Goal: Task Accomplishment & Management: Complete application form

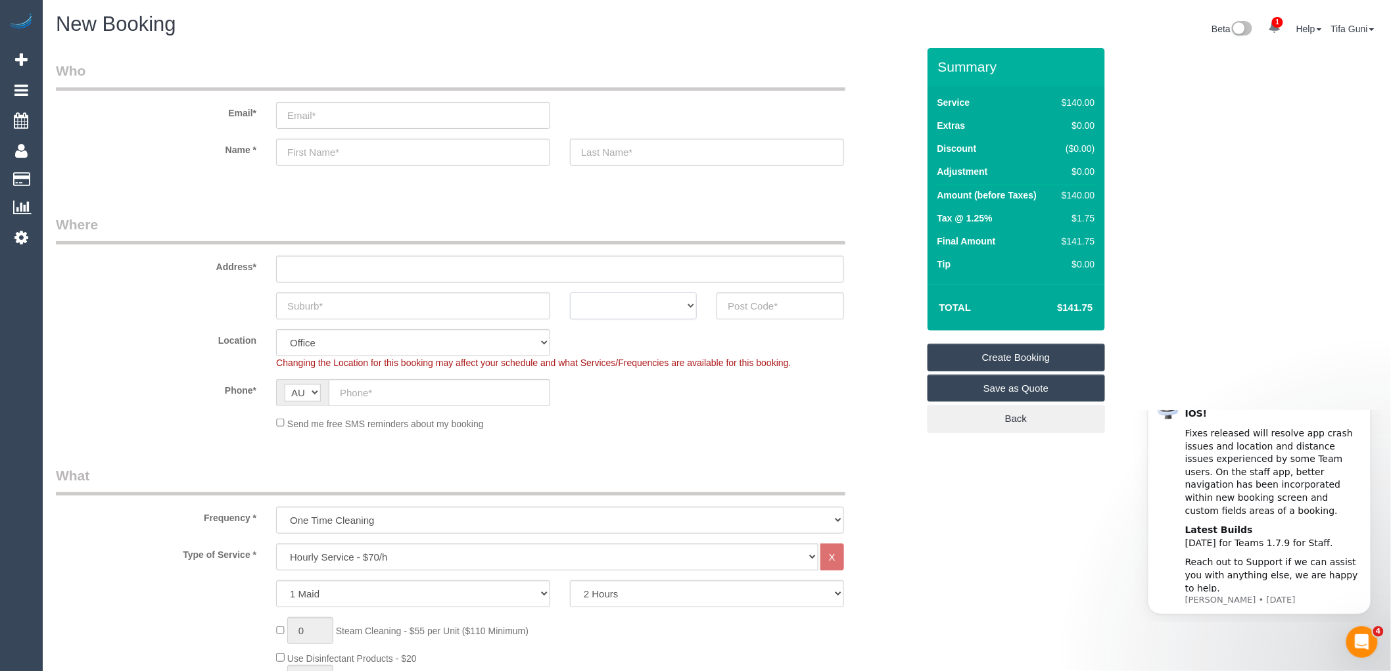
click at [644, 314] on select "ACT [GEOGRAPHIC_DATA] NT [GEOGRAPHIC_DATA] SA TAS [GEOGRAPHIC_DATA] [GEOGRAPHIC…" at bounding box center [633, 306] width 127 height 27
select select "VIC"
click at [570, 293] on select "ACT [GEOGRAPHIC_DATA] NT [GEOGRAPHIC_DATA] SA TAS [GEOGRAPHIC_DATA] [GEOGRAPHIC…" at bounding box center [633, 306] width 127 height 27
click at [356, 294] on input "text" at bounding box center [413, 306] width 274 height 27
type input "altano"
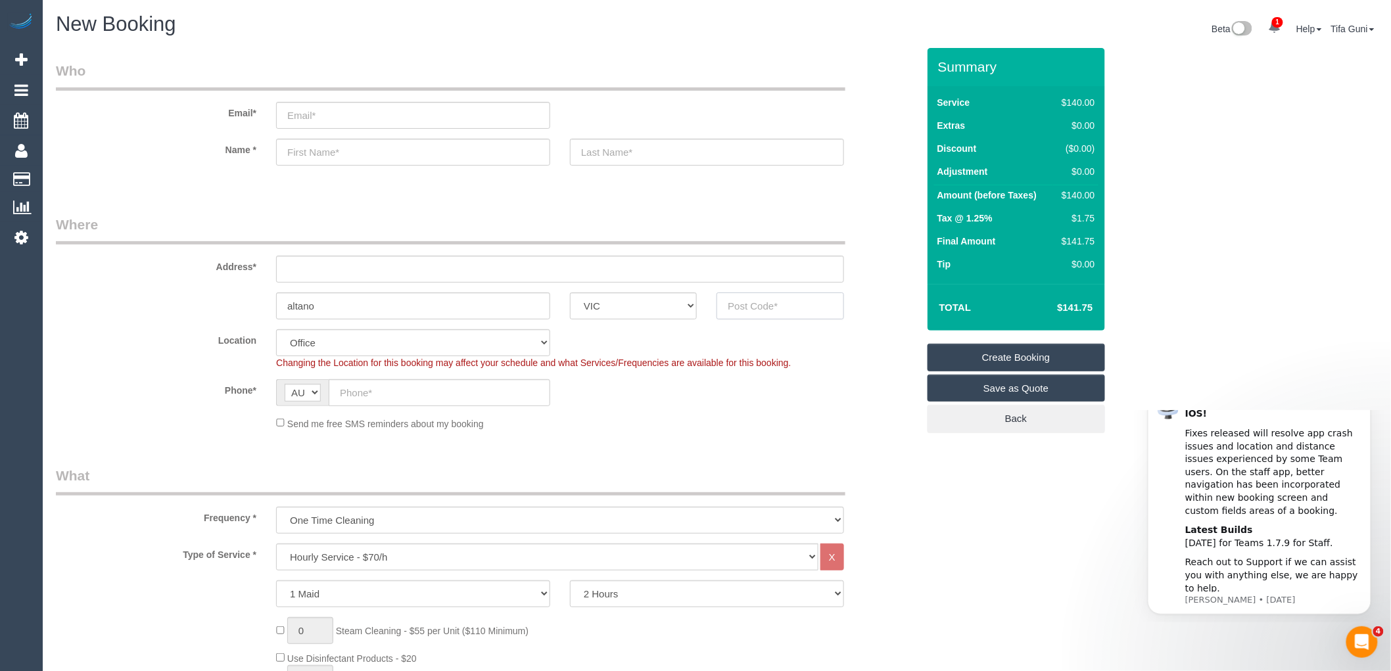
click at [761, 304] on input "text" at bounding box center [779, 306] width 127 height 27
drag, startPoint x: 752, startPoint y: 305, endPoint x: 712, endPoint y: 308, distance: 40.2
click at [712, 308] on div "3028" at bounding box center [780, 306] width 147 height 27
type input "3028"
click at [324, 267] on input "text" at bounding box center [560, 269] width 568 height 27
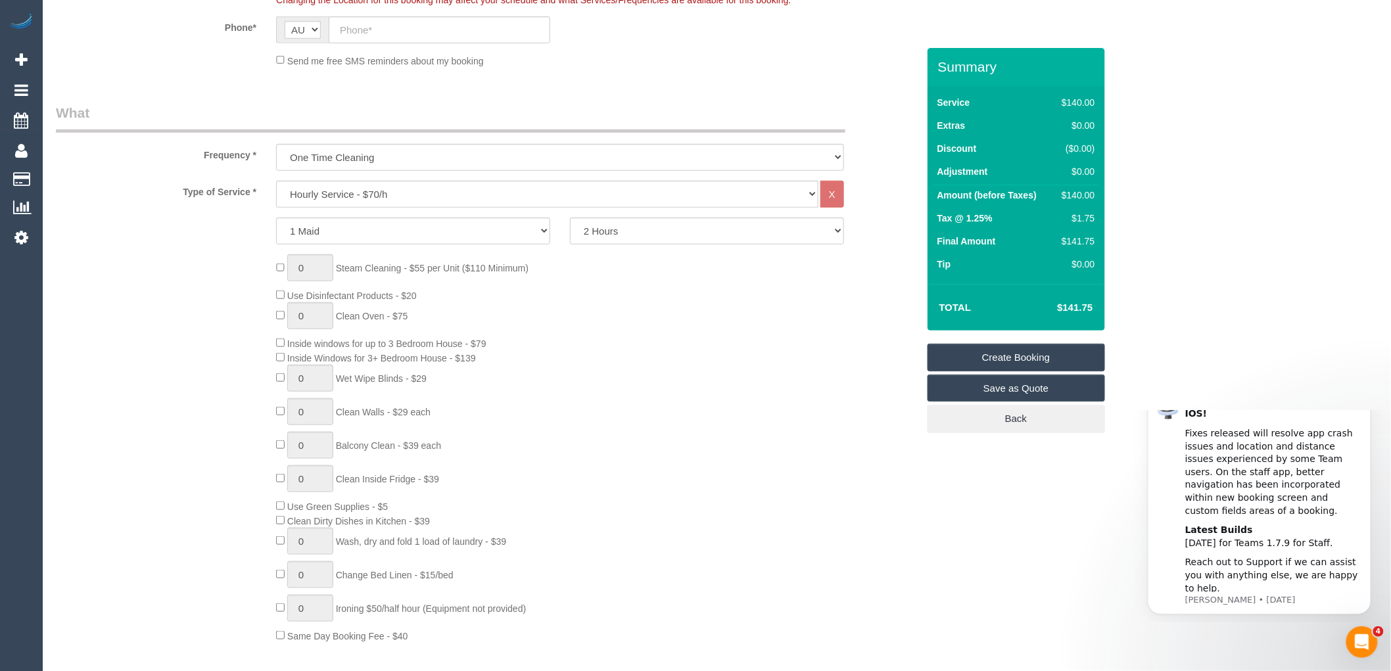
scroll to position [365, 0]
type input "-"
click at [377, 196] on select "Hourly Service - $70/h Hourly Service - $65/h Hourly Service - $60/h Hourly Ser…" at bounding box center [547, 192] width 542 height 27
select select "65"
select select "object:2128"
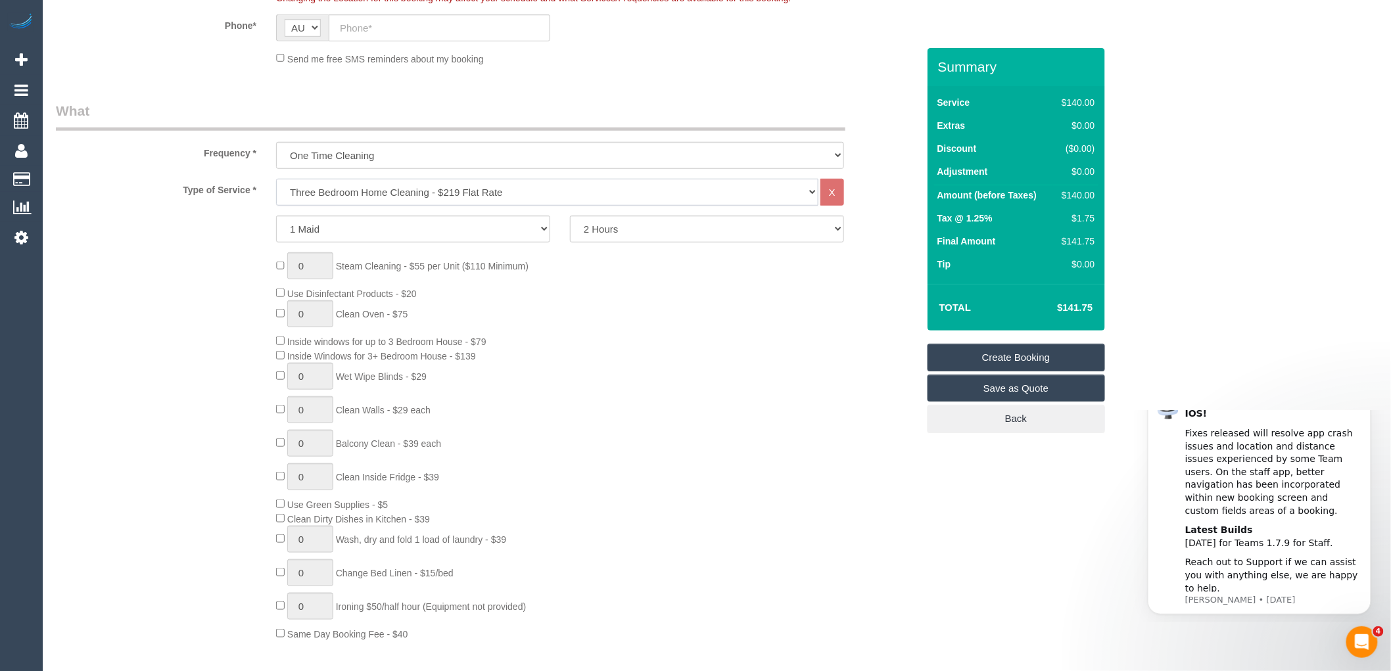
click at [276, 179] on select "Hourly Service - $70/h Hourly Service - $65/h Hourly Service - $60/h Hourly Ser…" at bounding box center [547, 192] width 542 height 27
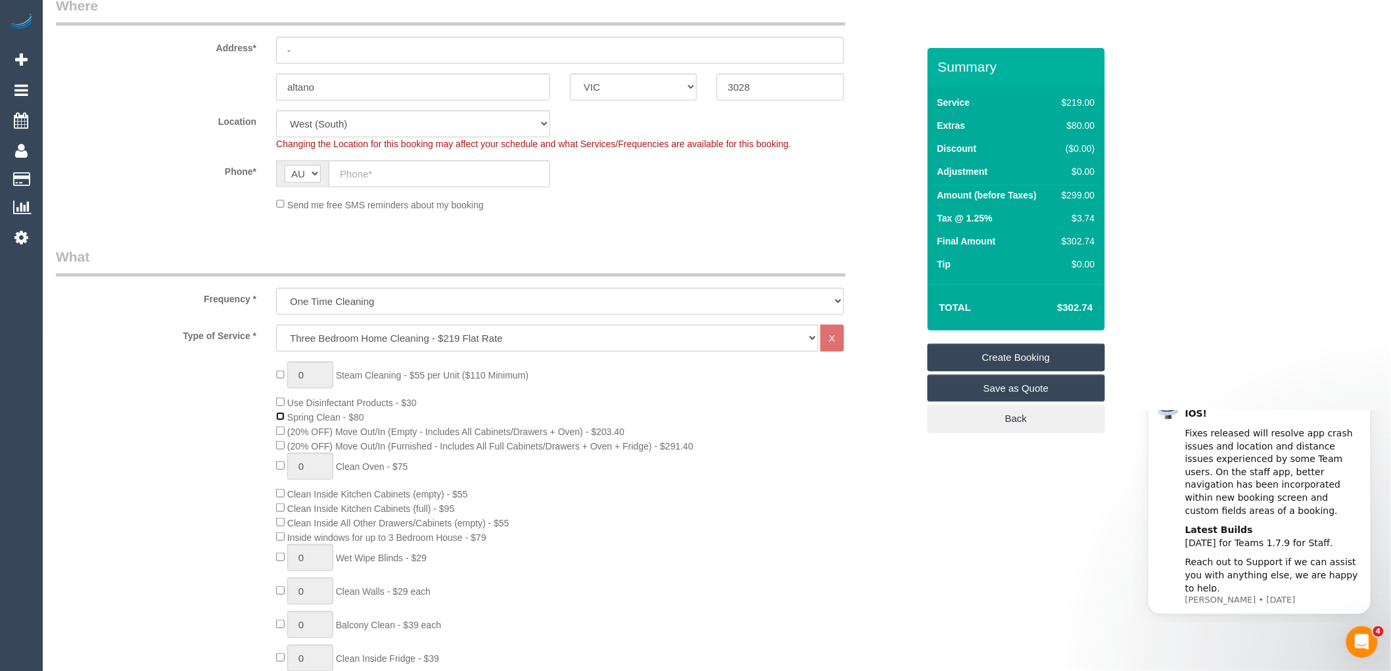
scroll to position [292, 0]
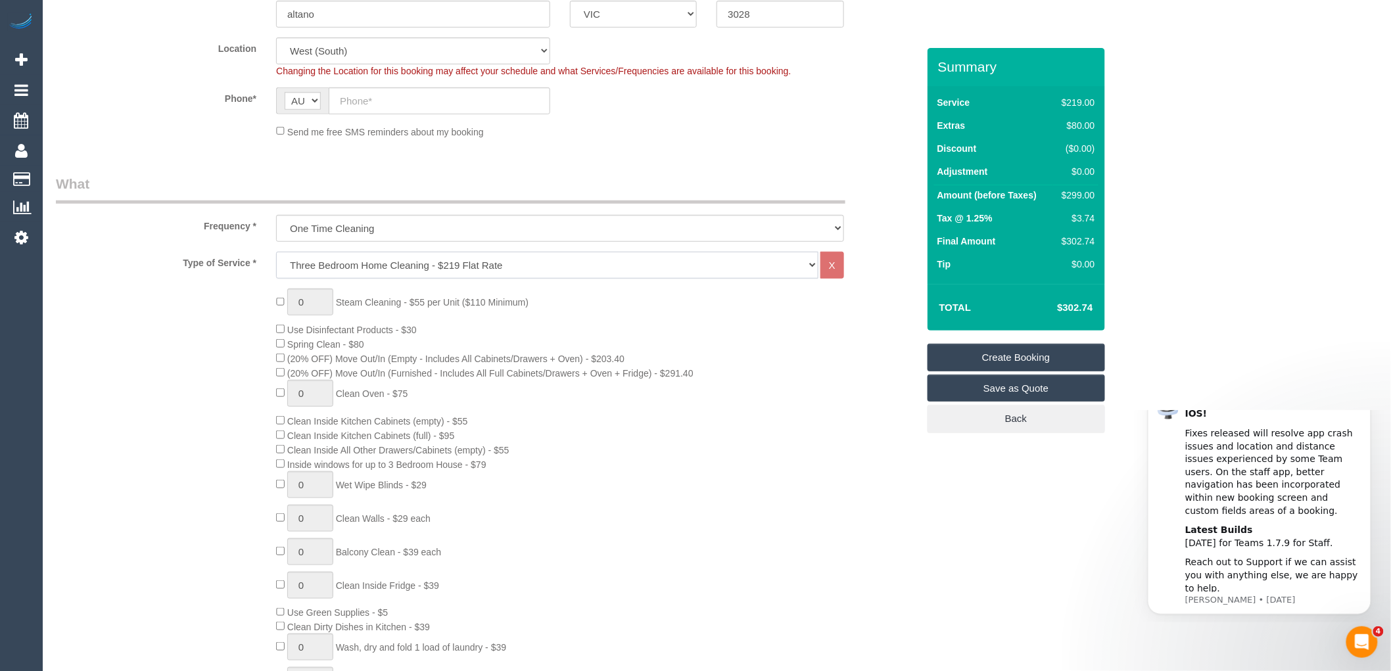
click at [352, 264] on select "Hourly Service - $70/h Hourly Service - $65/h Hourly Service - $60/h Hourly Ser…" at bounding box center [547, 265] width 542 height 27
select select "213"
click at [276, 252] on select "Hourly Service - $70/h Hourly Service - $65/h Hourly Service - $60/h Hourly Ser…" at bounding box center [547, 265] width 542 height 27
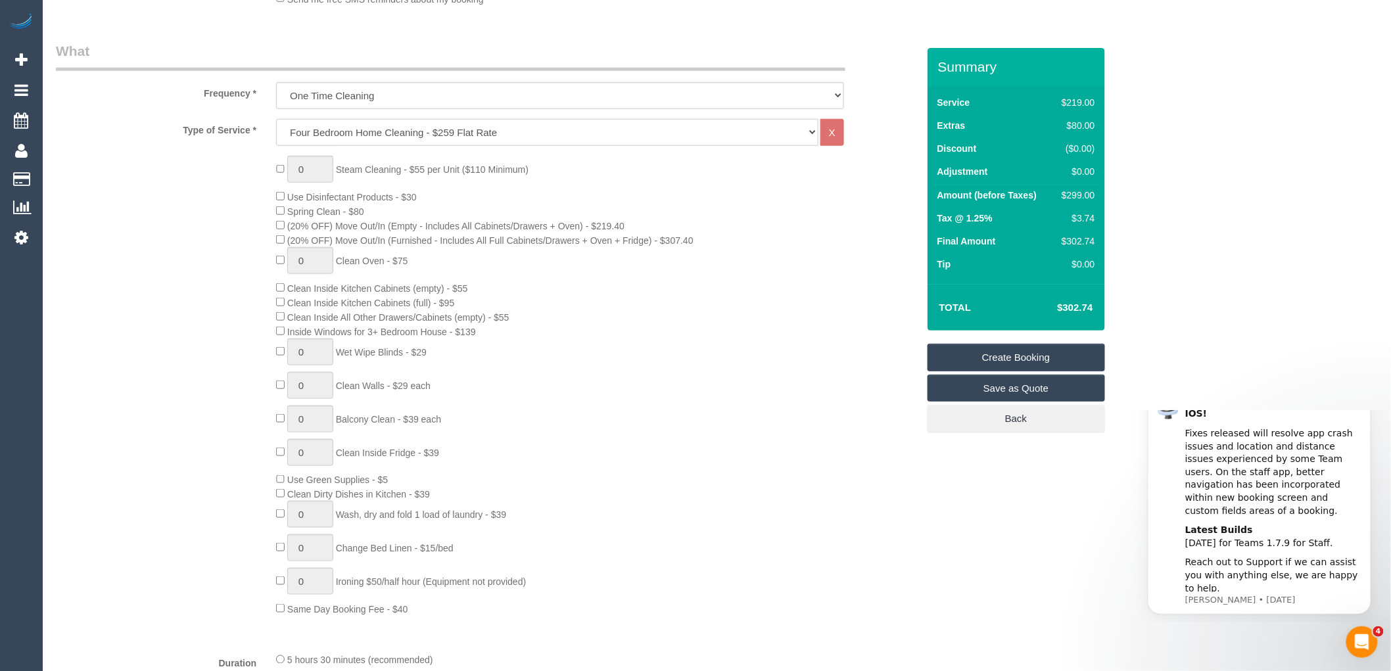
scroll to position [438, 0]
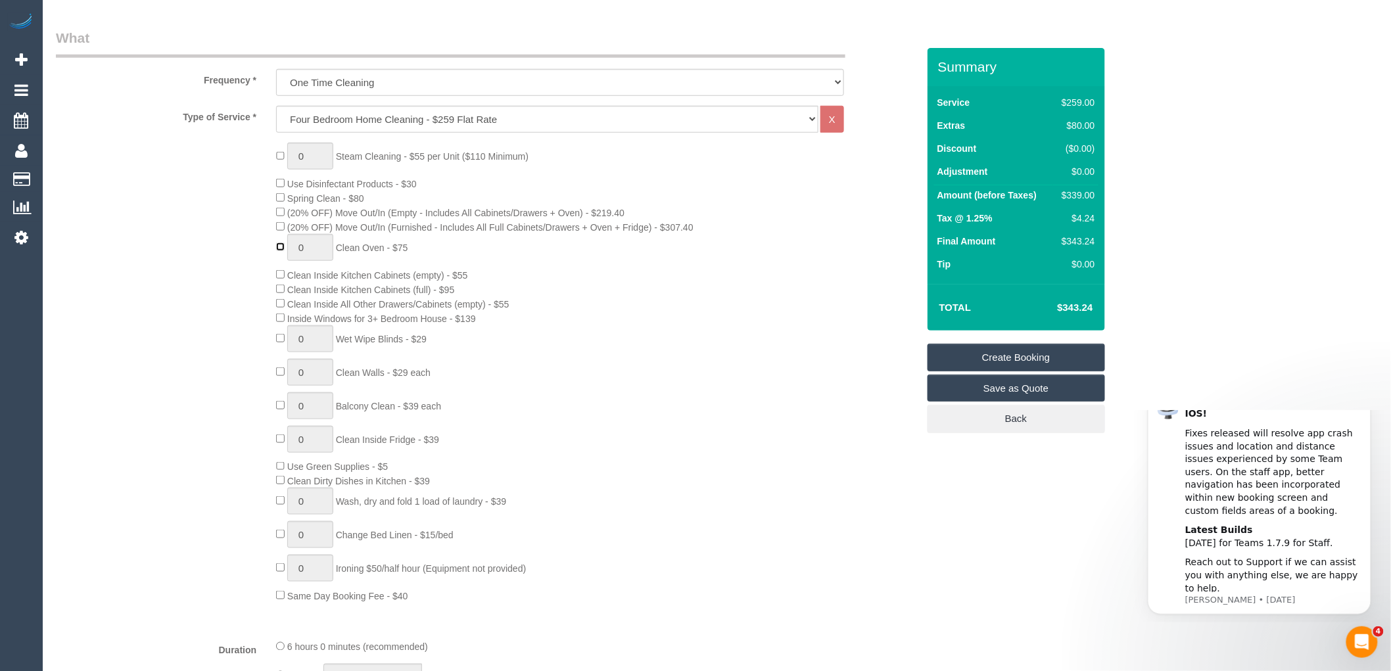
type input "1"
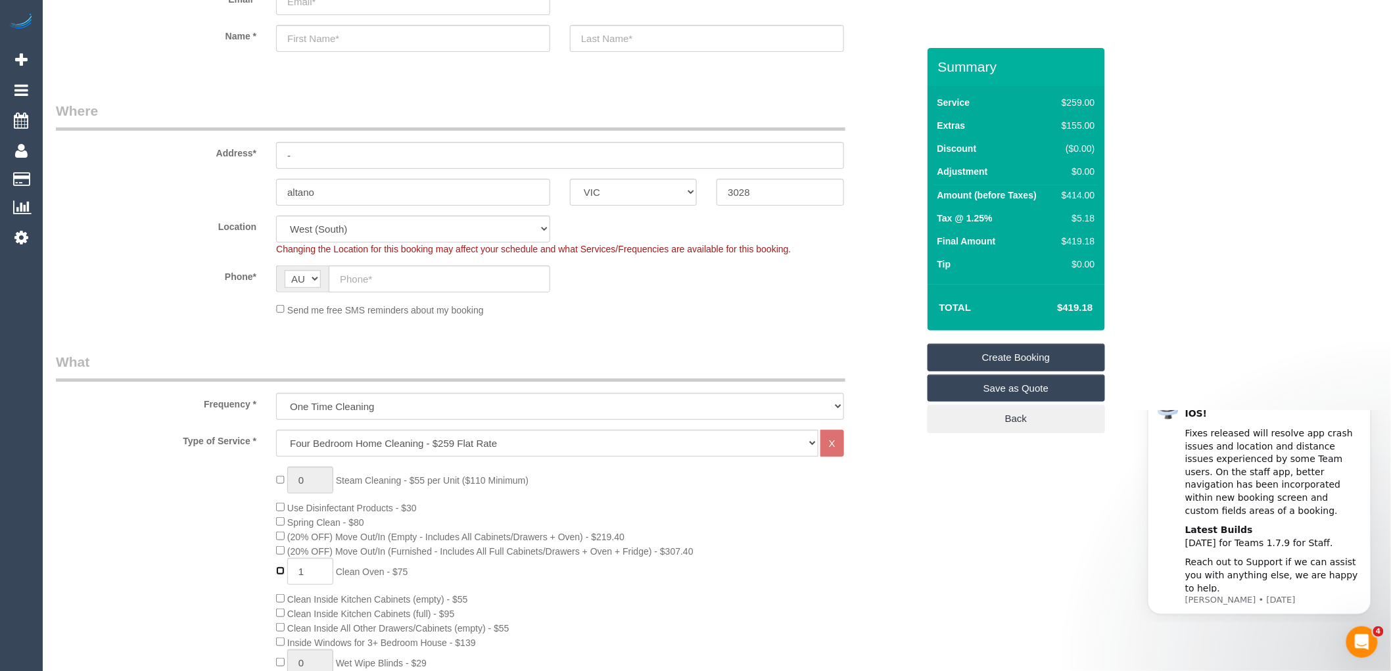
scroll to position [73, 0]
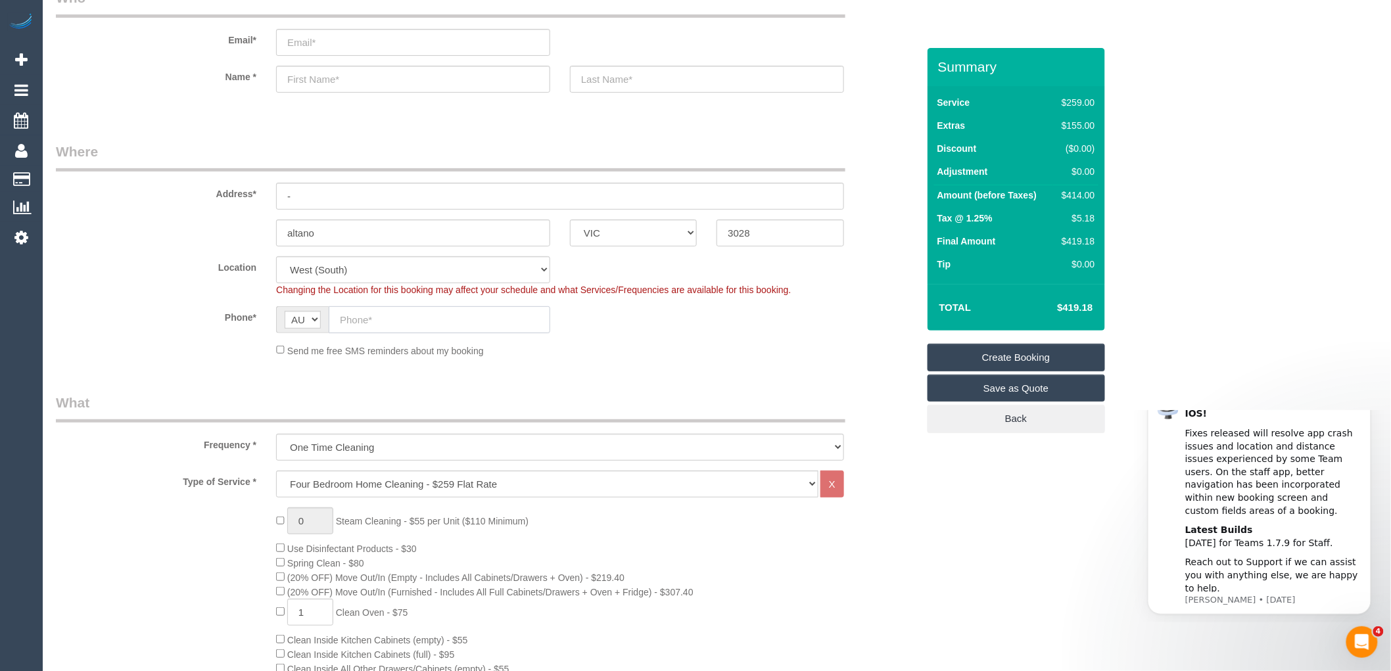
click at [366, 320] on input "text" at bounding box center [440, 319] width 222 height 27
paste input "61 413 571 101"
drag, startPoint x: 350, startPoint y: 317, endPoint x: 318, endPoint y: 317, distance: 32.2
click at [318, 317] on div "AF AL DZ AD AO AI AQ AG AR AM AW AU AT AZ BS BH BD BB BY BE BZ BJ BM BT BO BA B…" at bounding box center [413, 319] width 274 height 27
type input "0413 571 101"
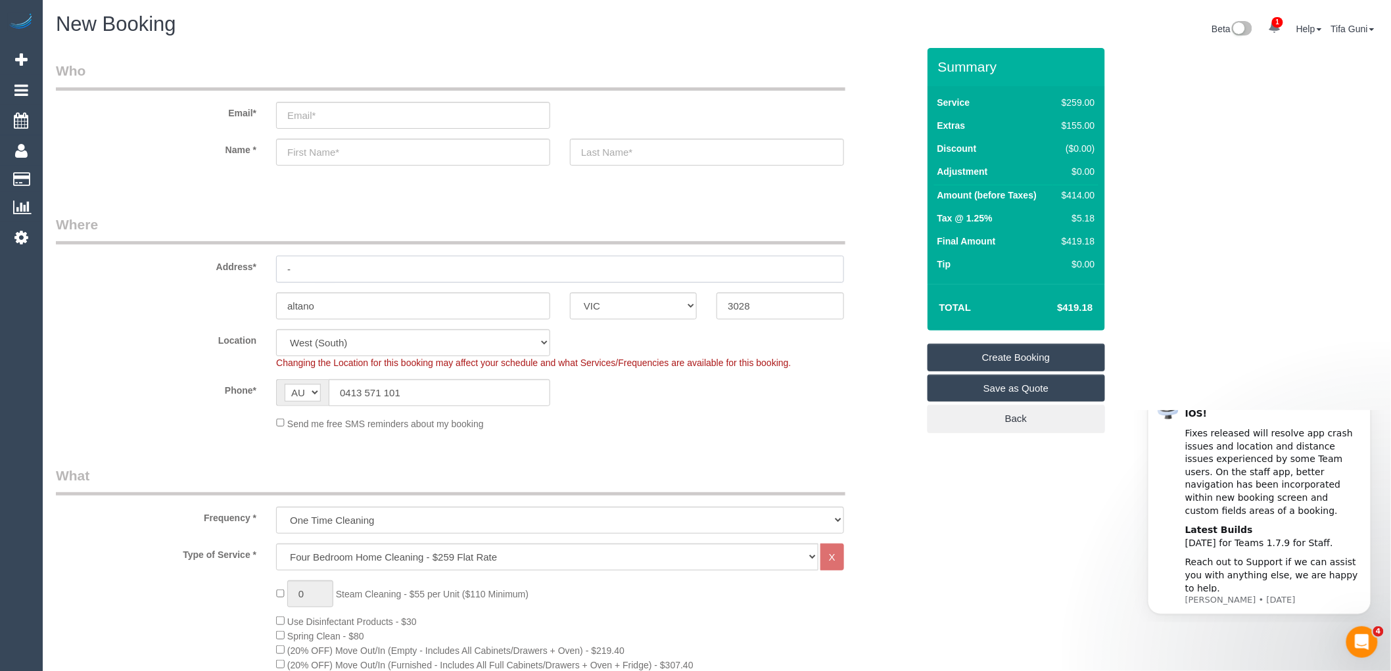
click at [316, 270] on input "-" at bounding box center [560, 269] width 568 height 27
click at [311, 149] on input "text" at bounding box center [413, 152] width 274 height 27
click at [302, 122] on input "email" at bounding box center [413, 115] width 274 height 27
type input "[PERSON_NAME][EMAIL_ADDRESS][DOMAIN_NAME]"
click at [301, 153] on input "text" at bounding box center [413, 152] width 274 height 27
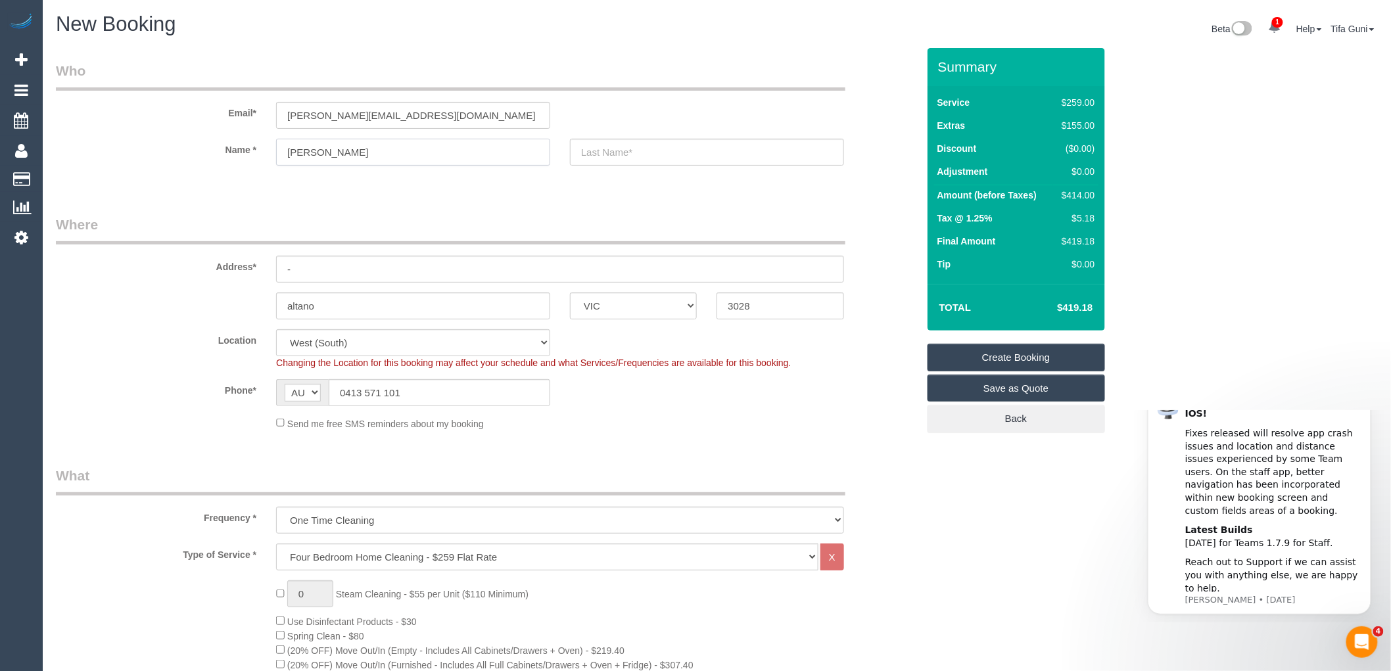
type input "[PERSON_NAME]"
click at [628, 156] on input "text" at bounding box center [707, 152] width 274 height 27
type input "[PERSON_NAME]"
click at [308, 268] on input "-" at bounding box center [560, 269] width 568 height 27
type input "[STREET_ADDRESS]"
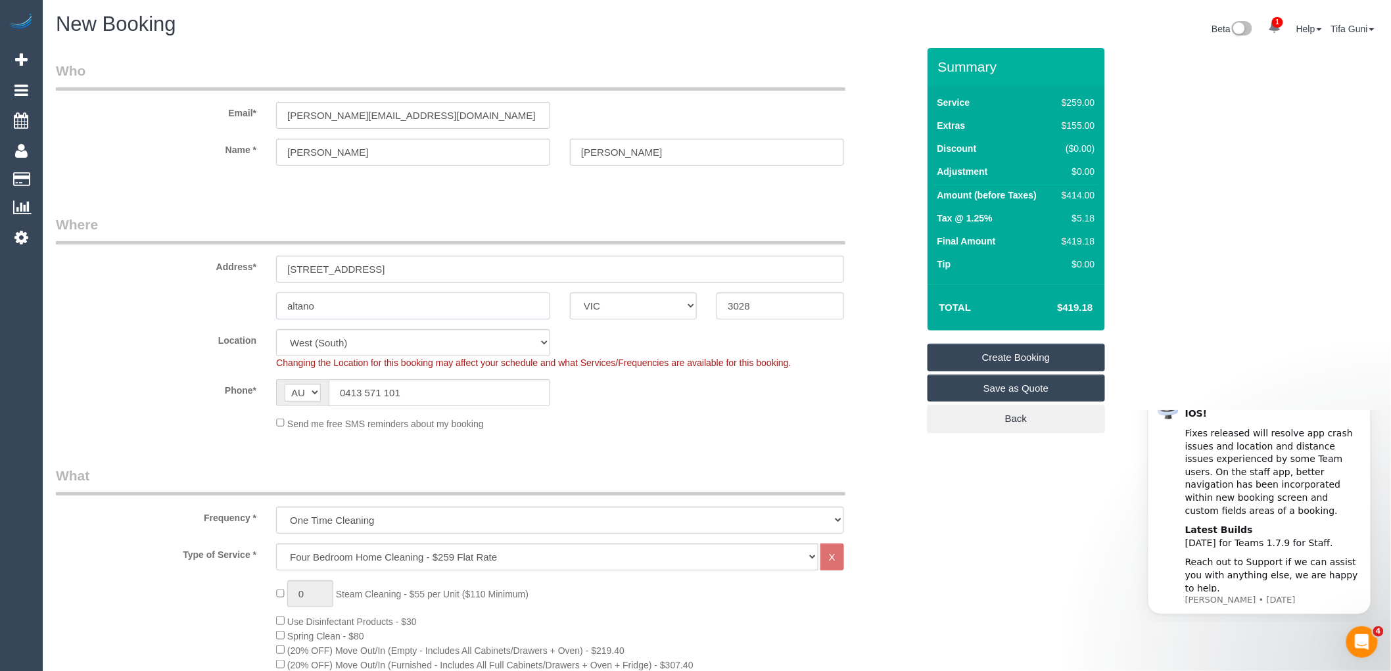
click at [330, 307] on input "altano" at bounding box center [413, 306] width 274 height 27
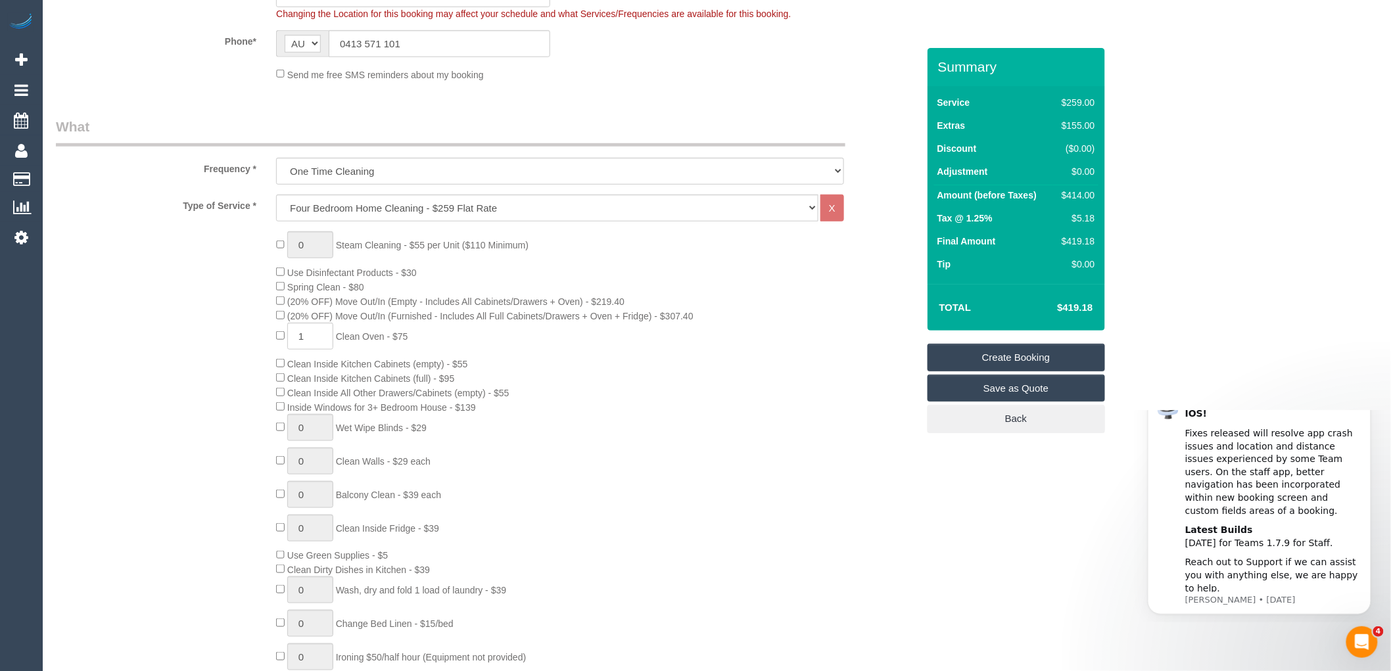
scroll to position [365, 0]
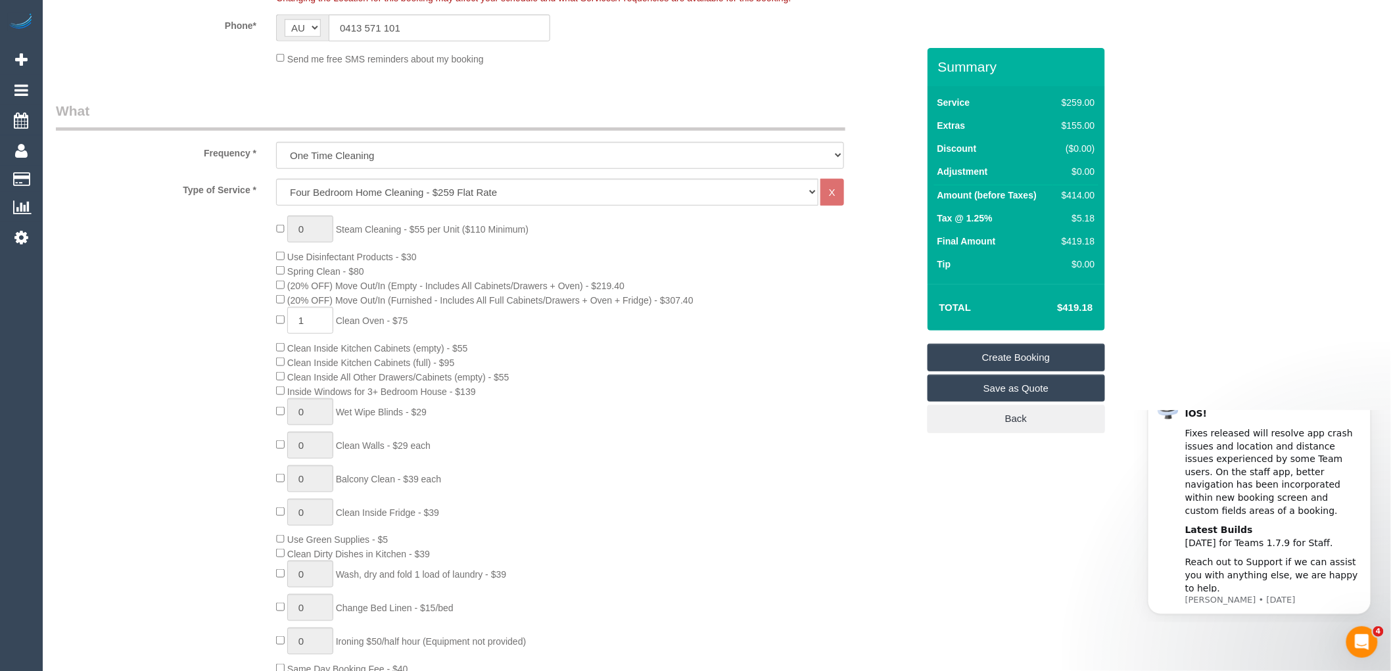
type input "altanomedow"
click at [384, 161] on select "One Time Cleaning Weekly - 10% Off - 10.00% (0% for the First Booking) Fortnigh…" at bounding box center [560, 155] width 568 height 27
select select "object:2130"
click at [276, 143] on select "One Time Cleaning Weekly - 10% Off - 10.00% (0% for the First Booking) Fortnigh…" at bounding box center [560, 155] width 568 height 27
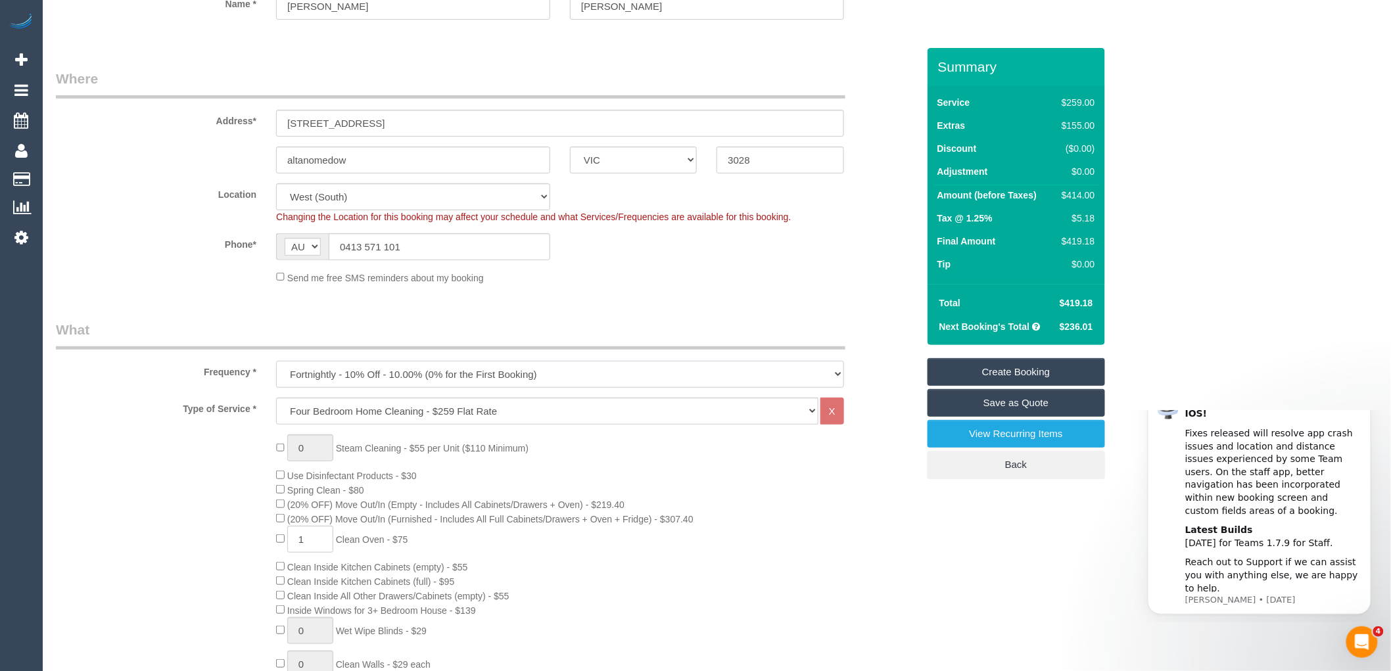
scroll to position [0, 0]
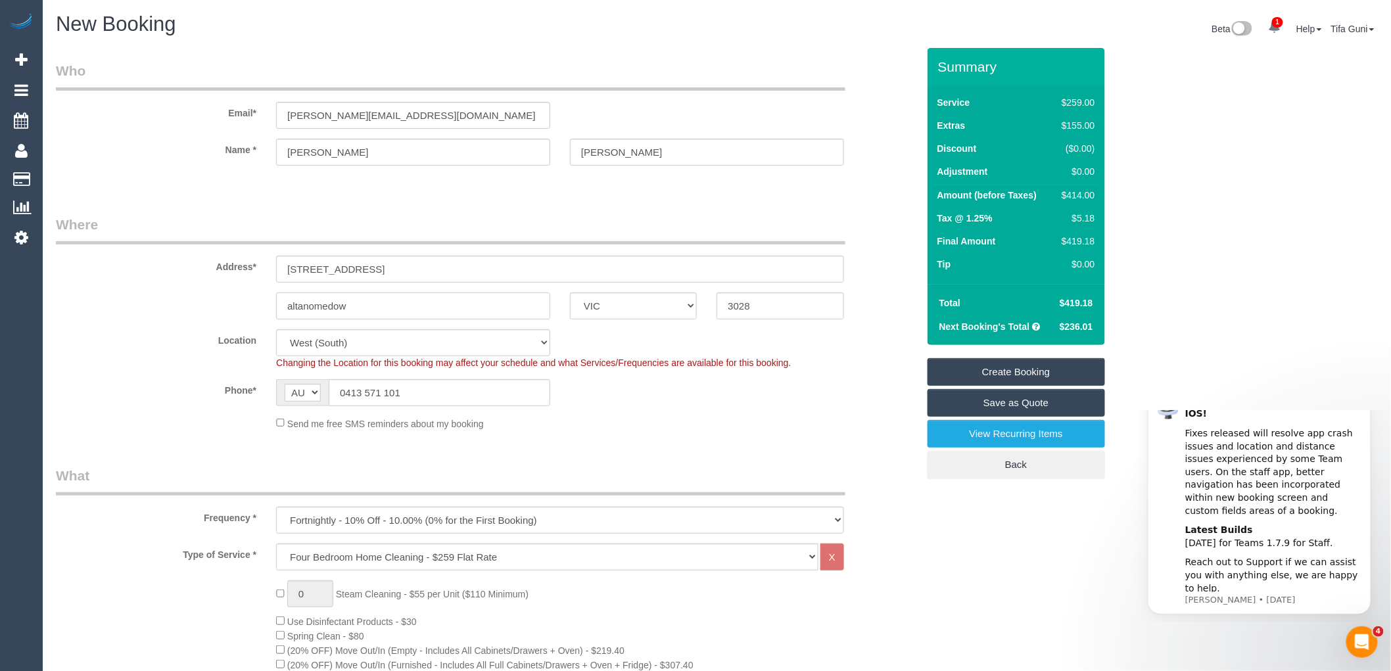
drag, startPoint x: 377, startPoint y: 306, endPoint x: 260, endPoint y: 300, distance: 117.2
click at [260, 300] on div "altanomedow ACT [GEOGRAPHIC_DATA] NT [GEOGRAPHIC_DATA] SA TAS [GEOGRAPHIC_DATA]…" at bounding box center [486, 306] width 881 height 27
type input "[GEOGRAPHIC_DATA][PERSON_NAME]"
click at [373, 264] on input "[STREET_ADDRESS]" at bounding box center [560, 269] width 568 height 27
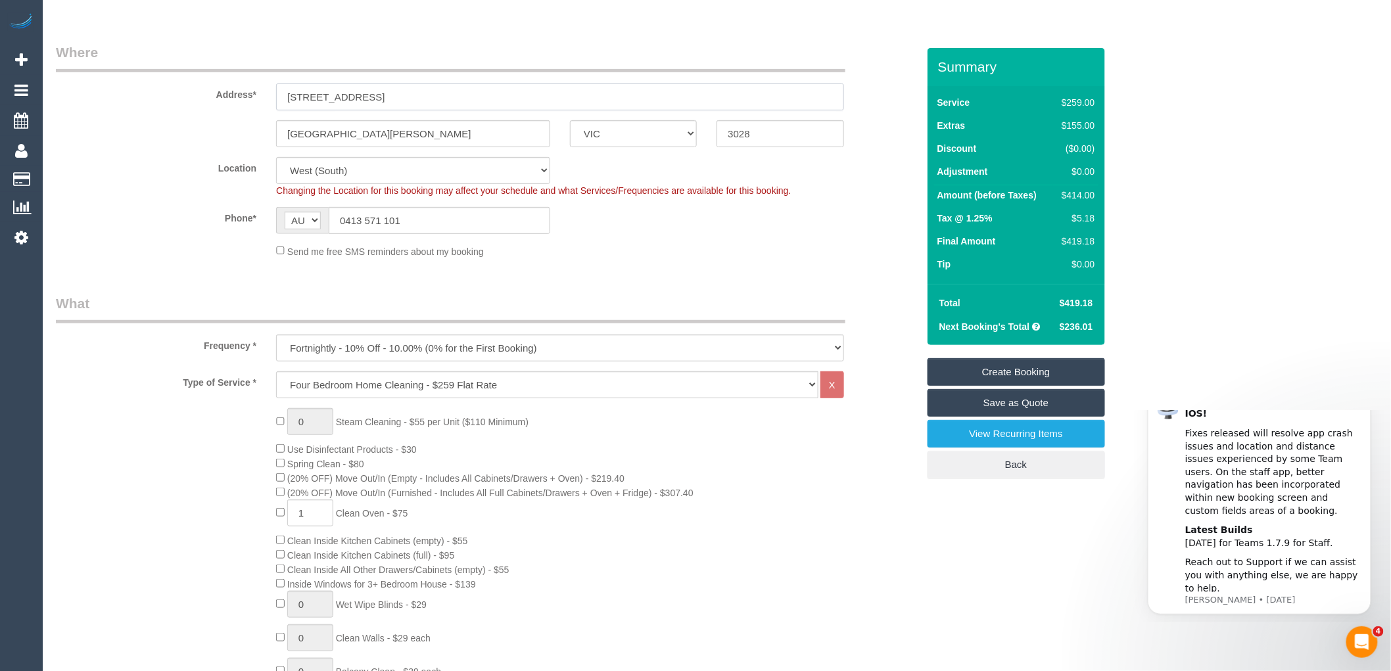
scroll to position [146, 0]
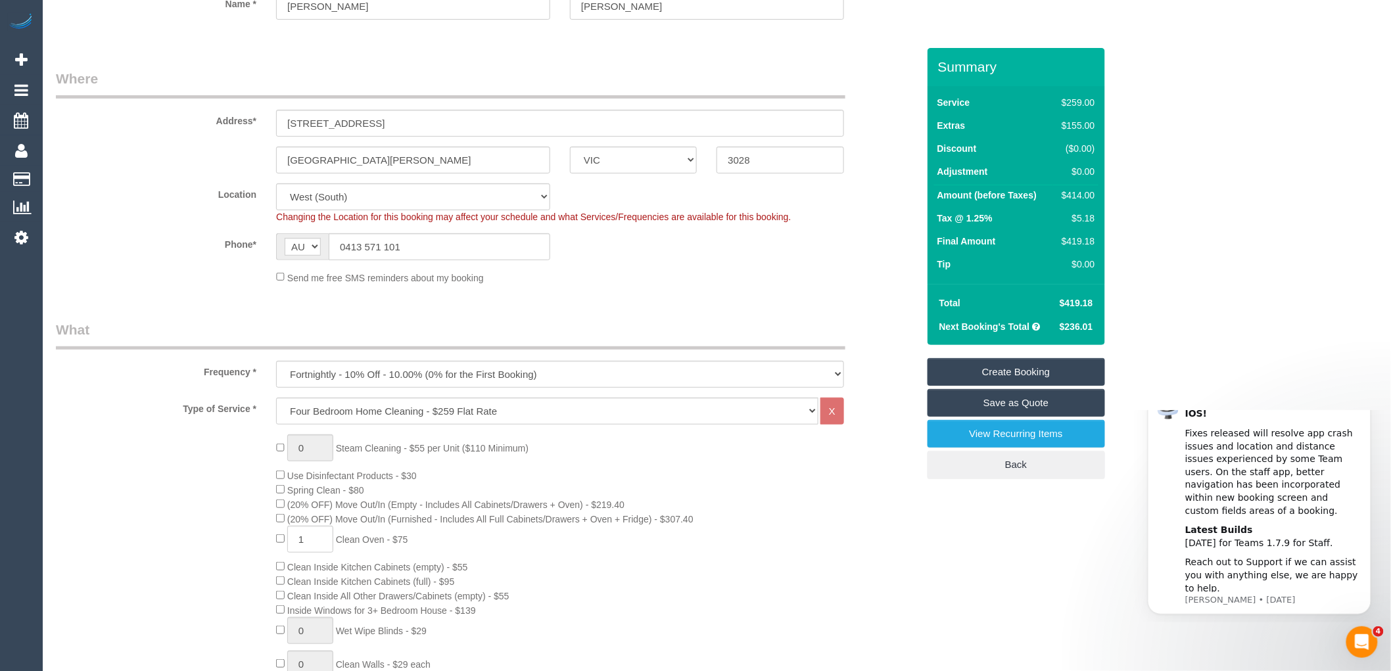
click at [1008, 406] on link "Save as Quote" at bounding box center [1015, 403] width 177 height 28
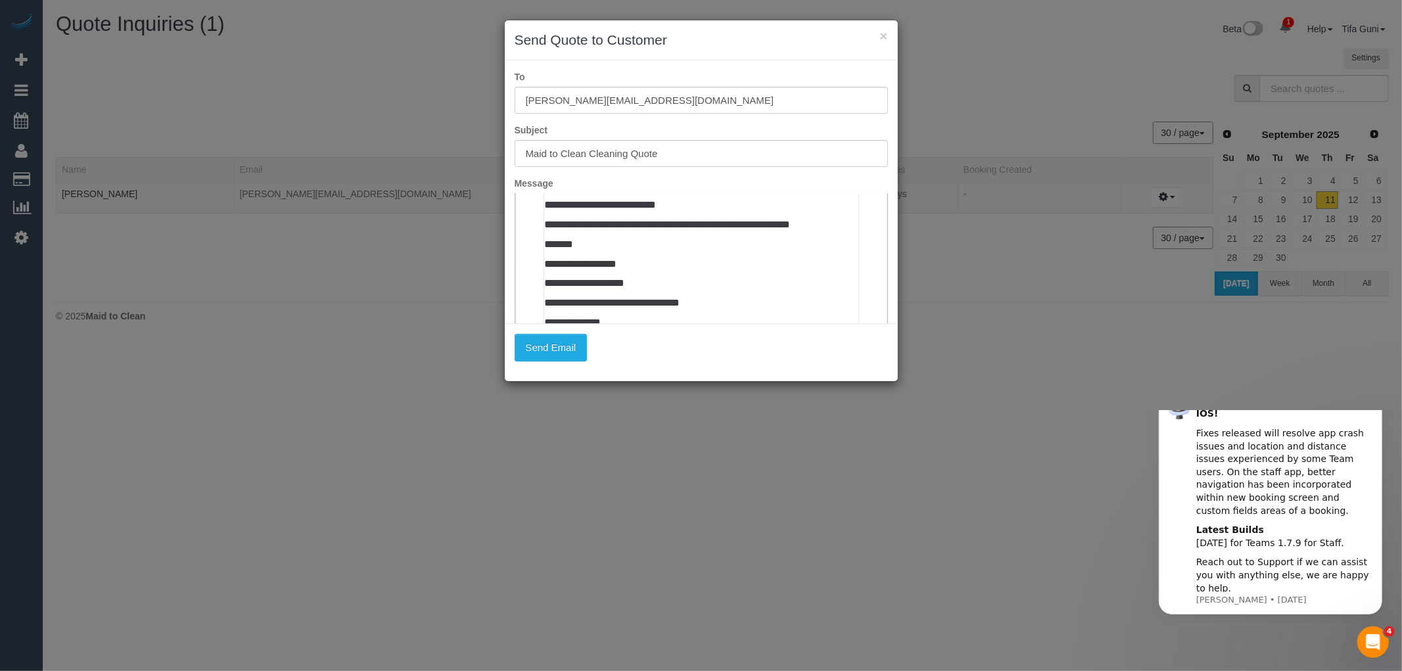
scroll to position [730, 0]
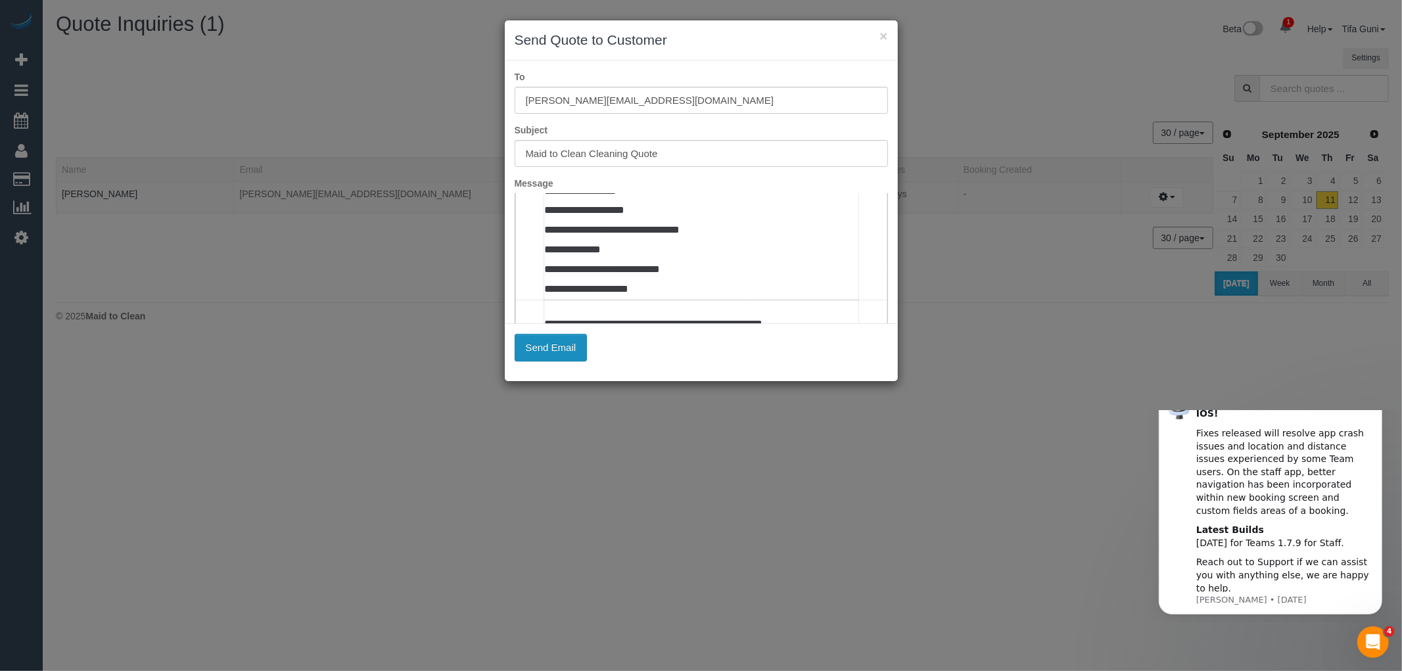
click at [548, 346] on button "Send Email" at bounding box center [551, 348] width 73 height 28
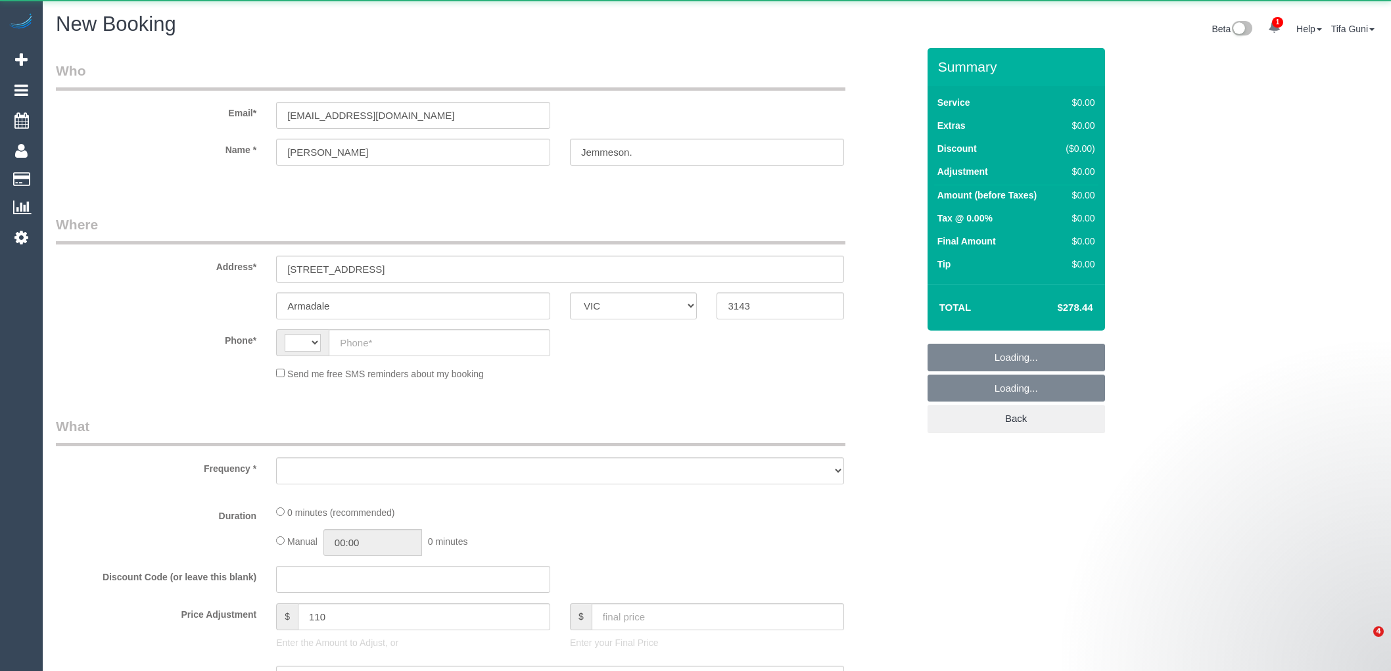
select select "VIC"
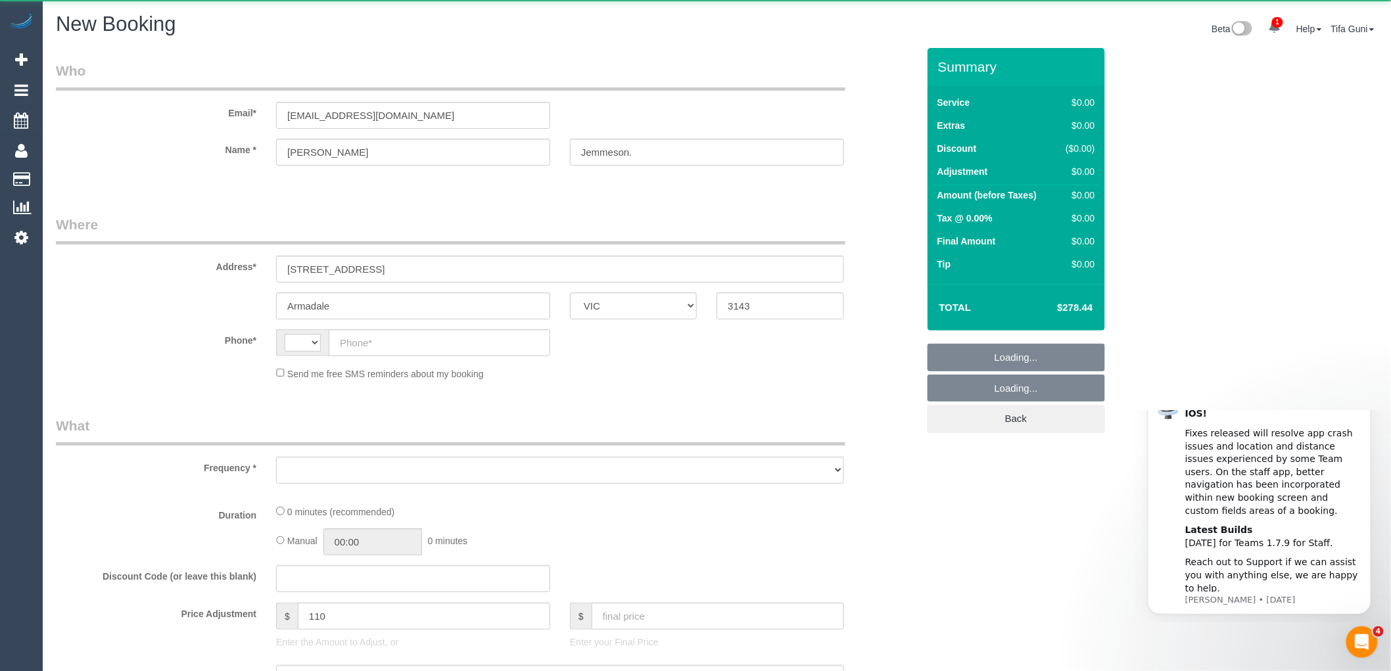
select select "object:585"
select select "string:AU"
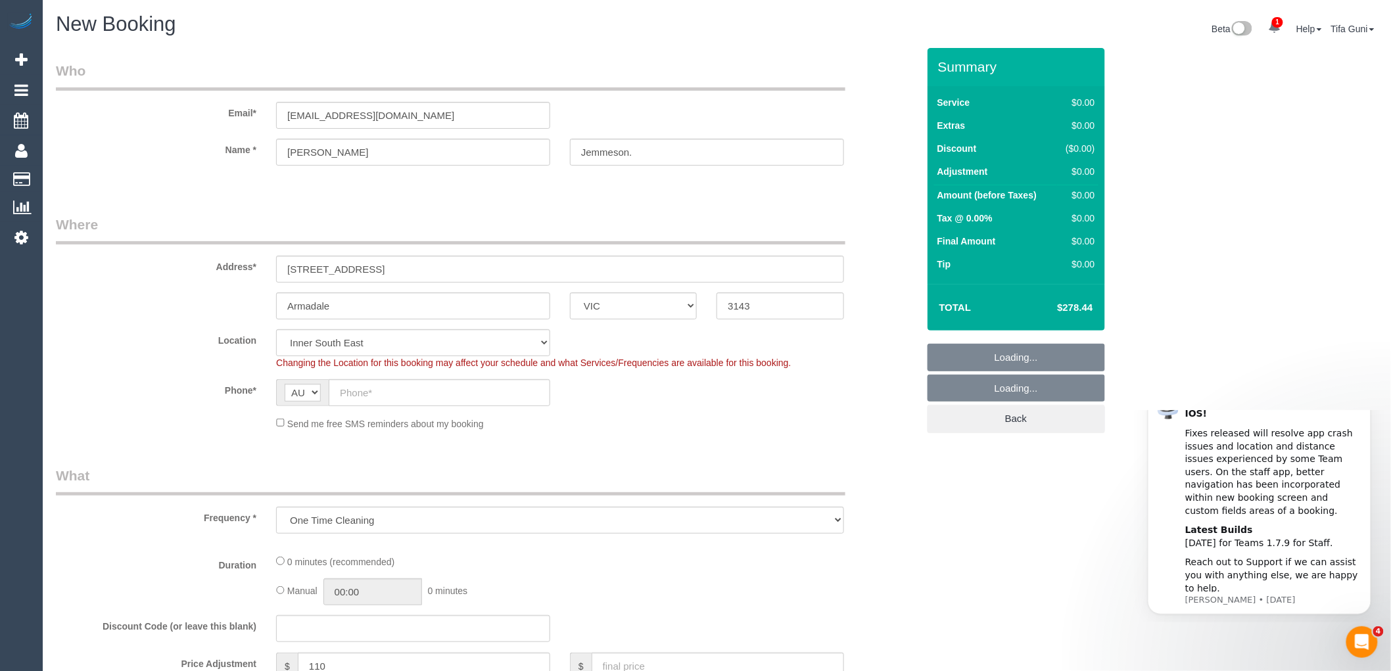
select select "object:1438"
select select "spot1"
select select "spot24"
select select "object:1448"
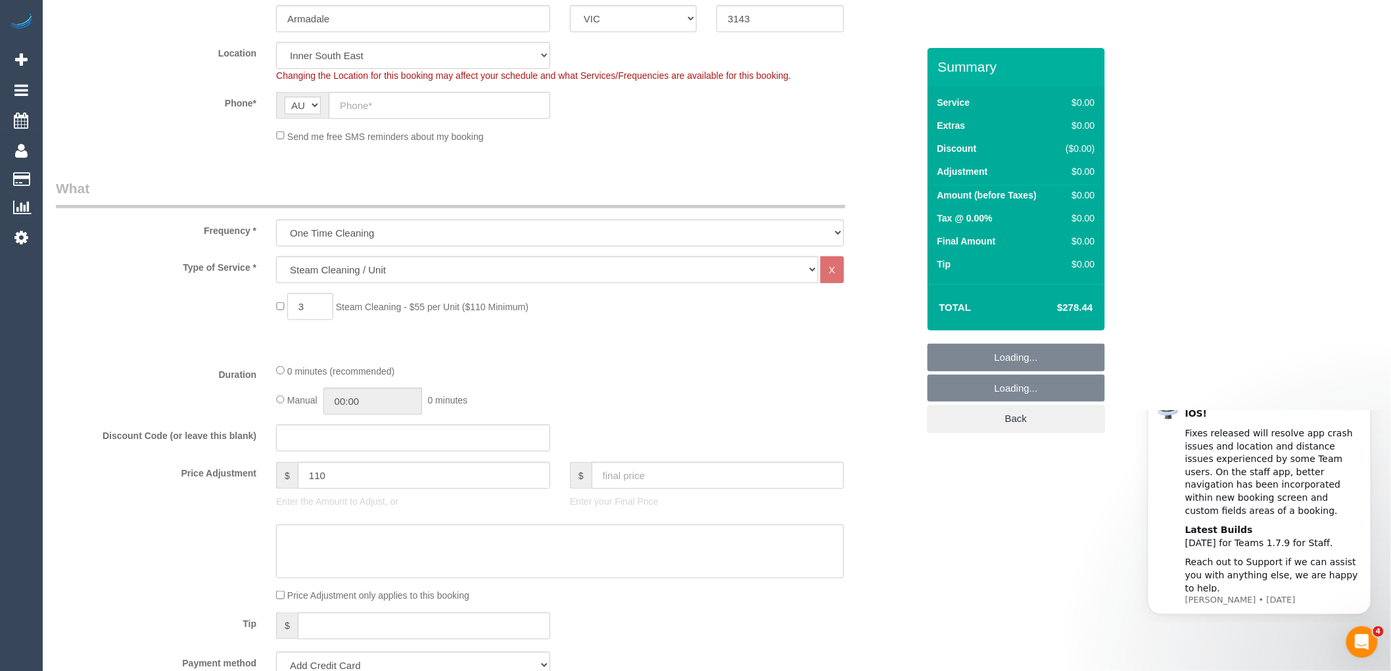
scroll to position [292, 0]
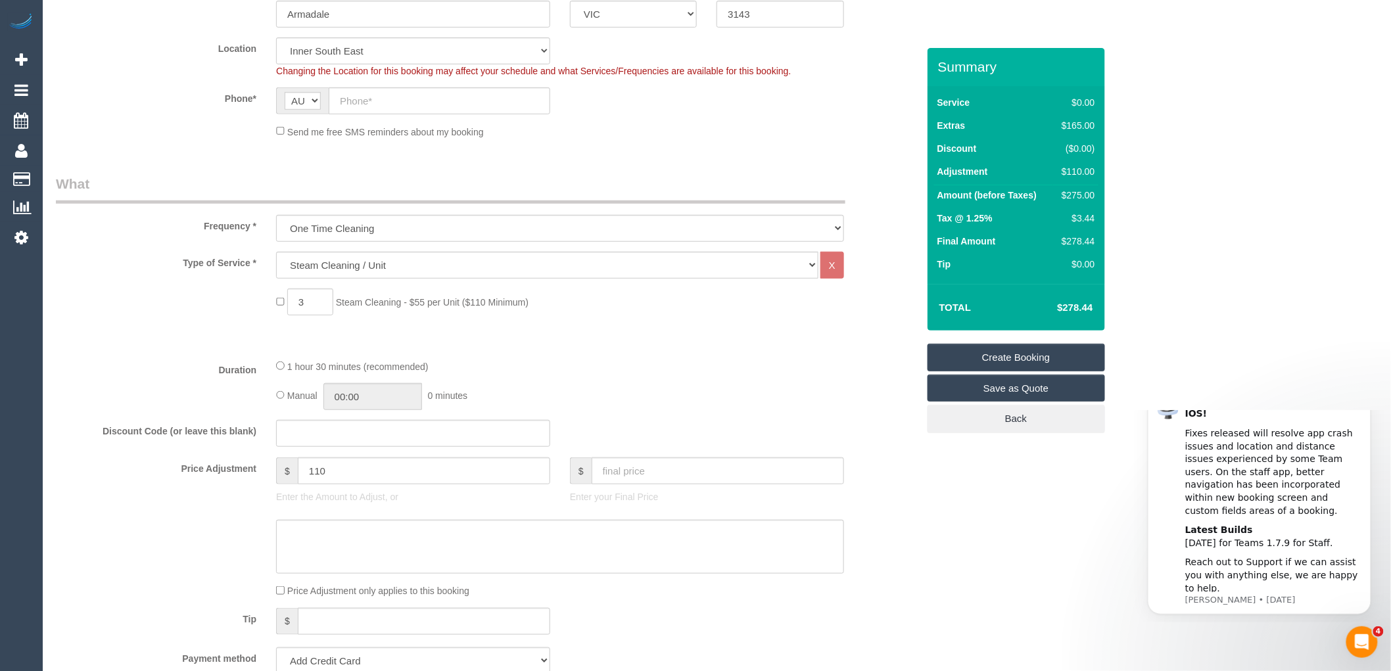
select select "spot47"
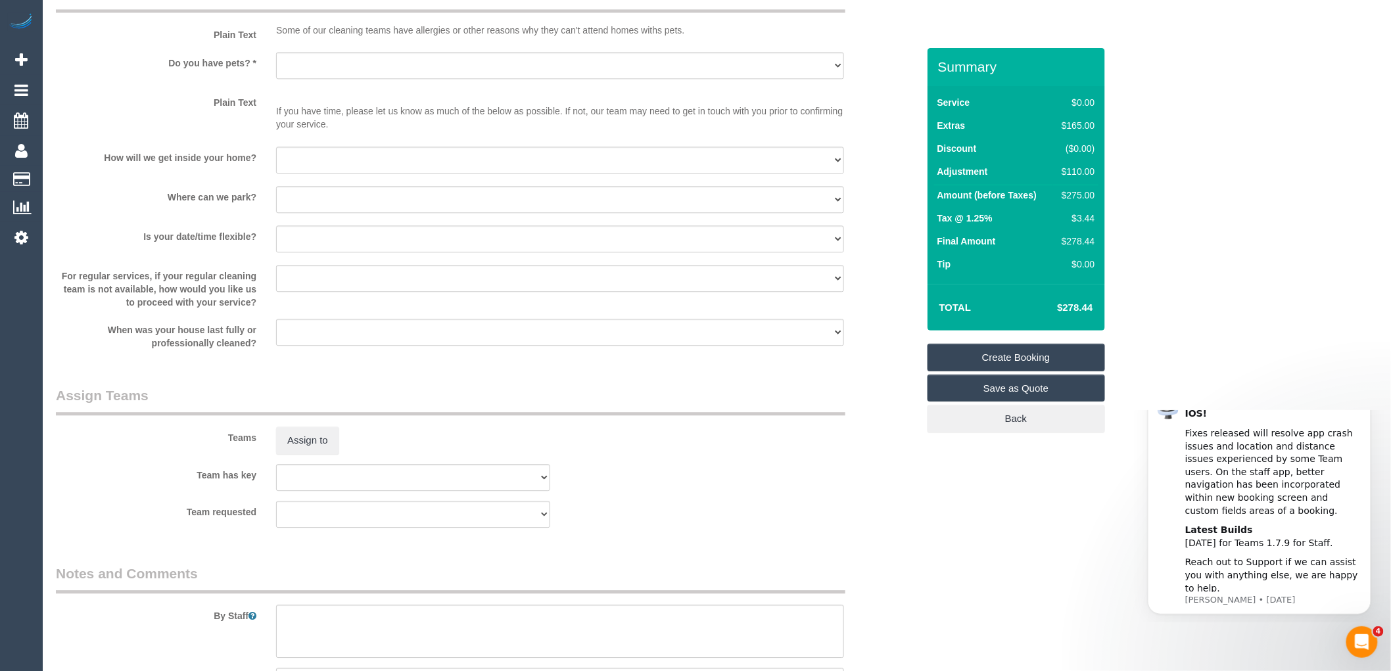
scroll to position [1376, 0]
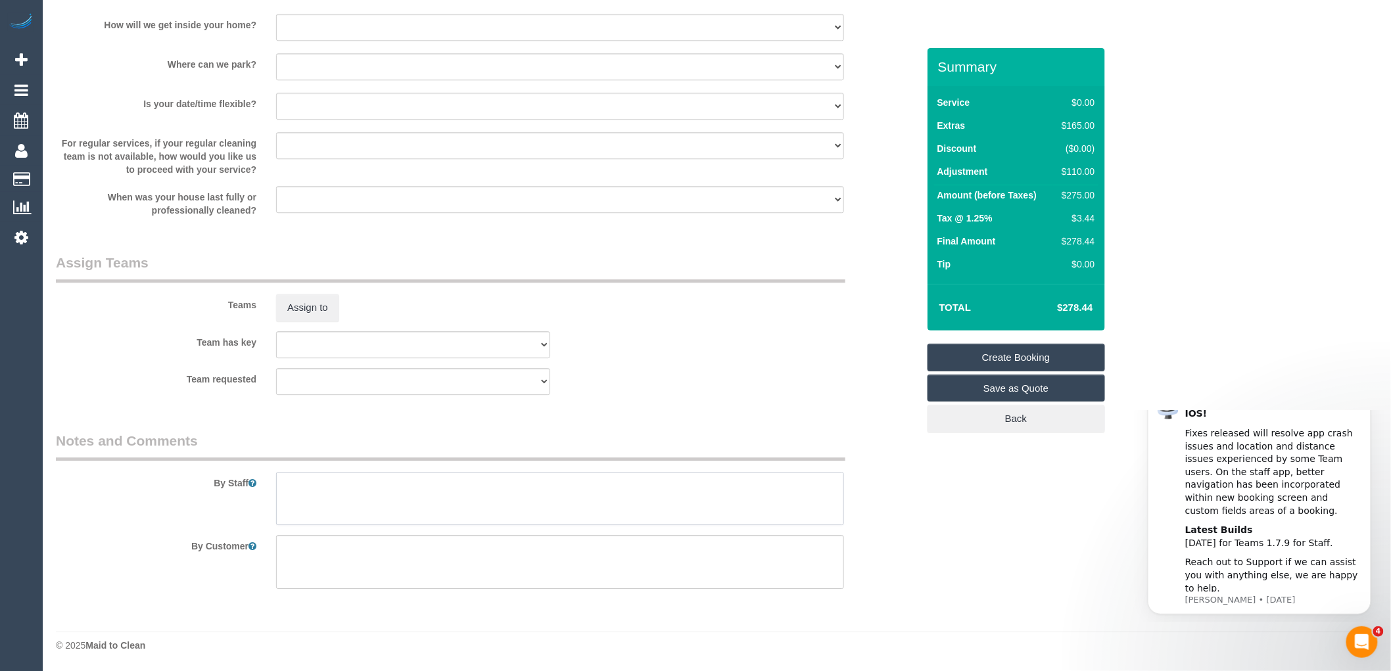
click at [286, 478] on textarea at bounding box center [560, 499] width 568 height 54
click at [382, 496] on textarea at bounding box center [560, 499] width 568 height 54
type textarea "Steam Cleaning 3 Bedrooms , Walk in Robe and Stairs"
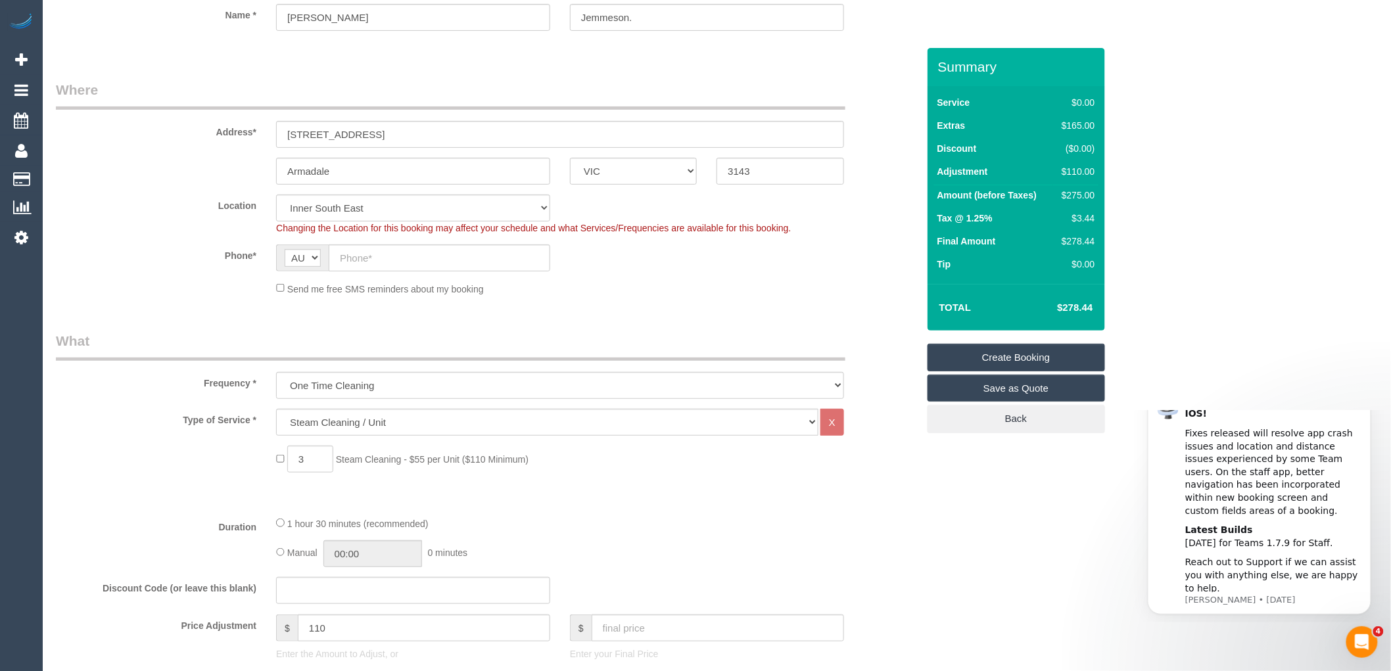
scroll to position [134, 0]
click at [383, 259] on input "text" at bounding box center [440, 258] width 222 height 27
paste input "0412 689 701"
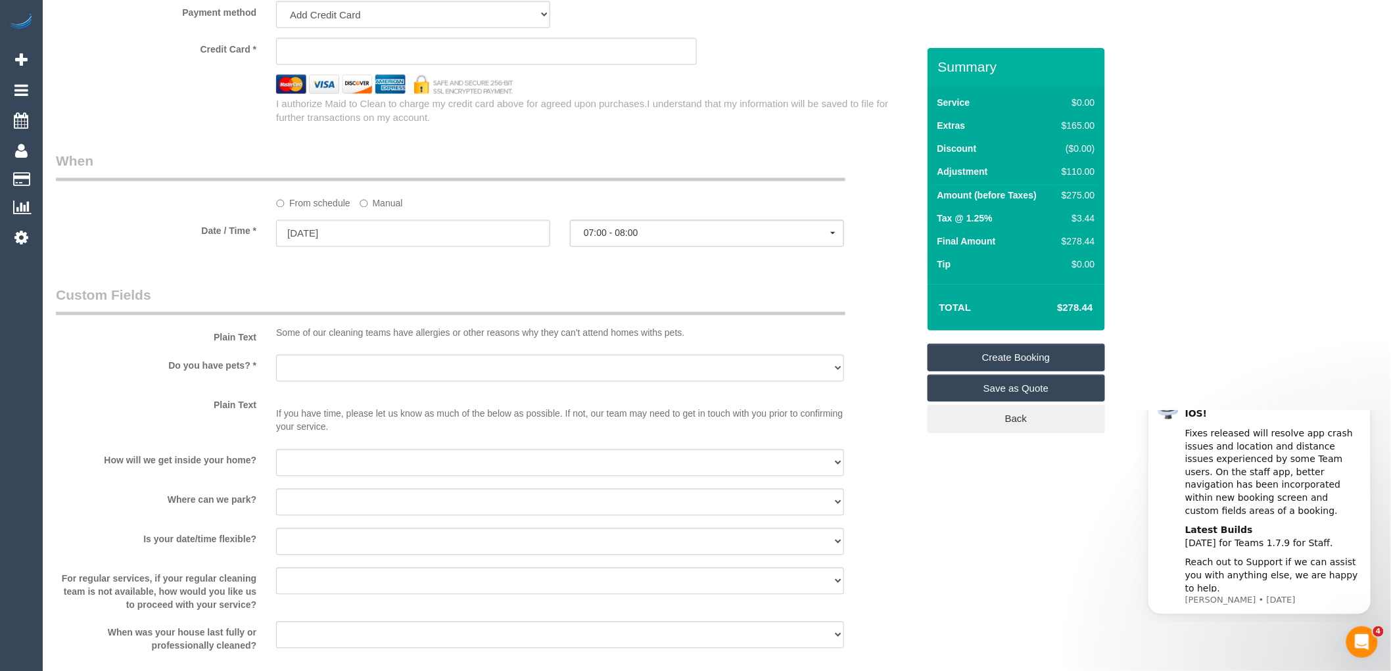
scroll to position [937, 0]
type input "0412 689 701"
click at [344, 239] on input "15/09/2025" at bounding box center [413, 234] width 274 height 27
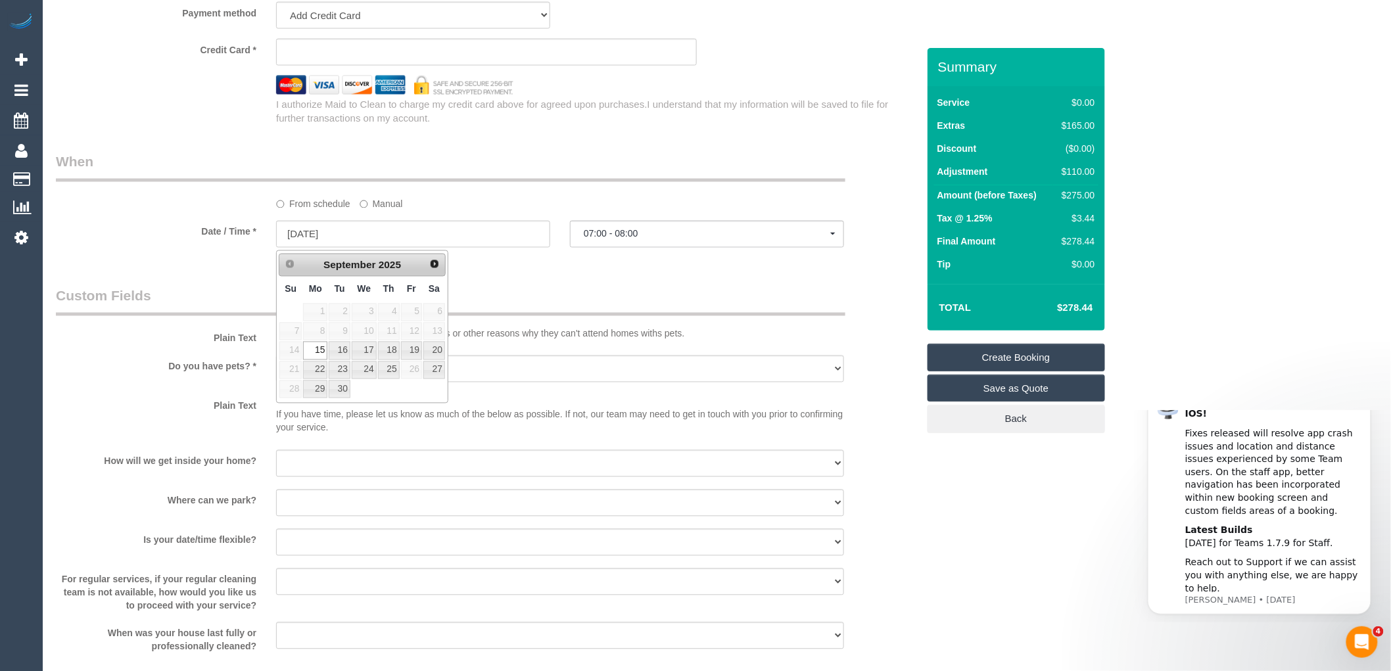
click at [622, 280] on div "Who Email* davejemm@gmail.com Name * David Jemmeson. Where Address* 19 Clarendo…" at bounding box center [486, 87] width 881 height 1952
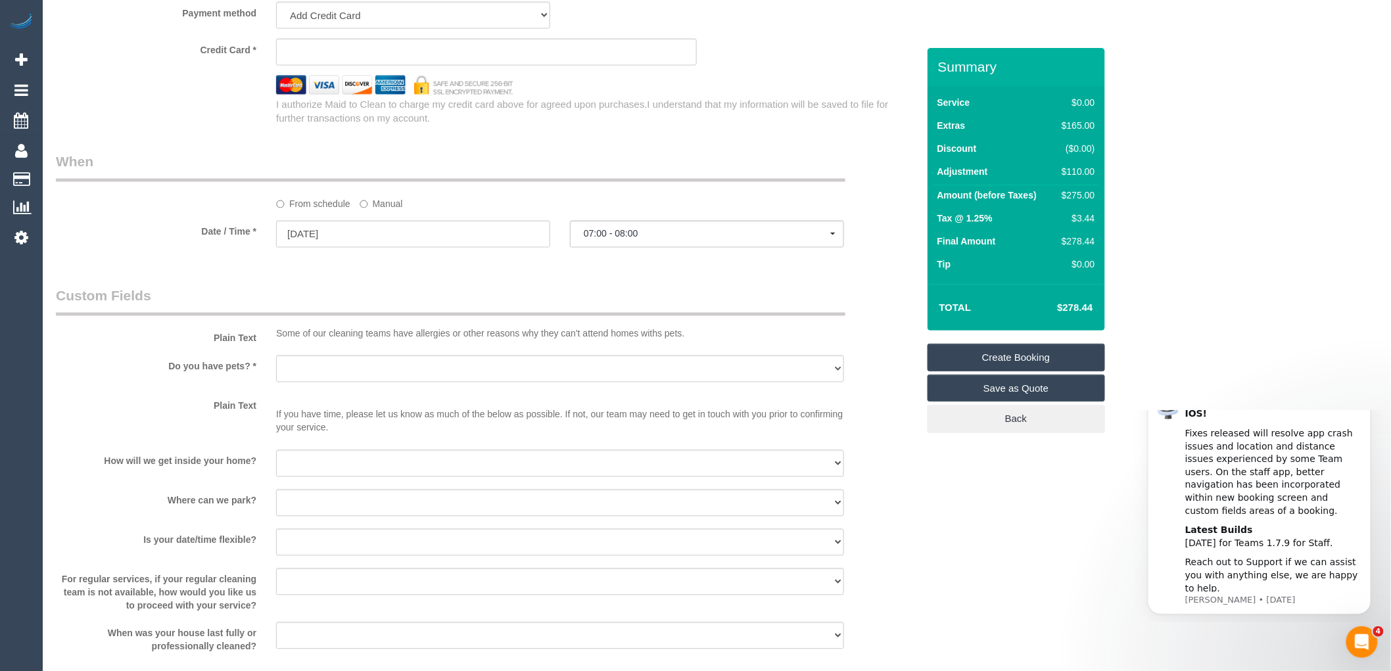
click at [673, 277] on div "Who Email* davejemm@gmail.com Name * David Jemmeson. Where Address* 19 Clarendo…" at bounding box center [486, 87] width 881 height 1952
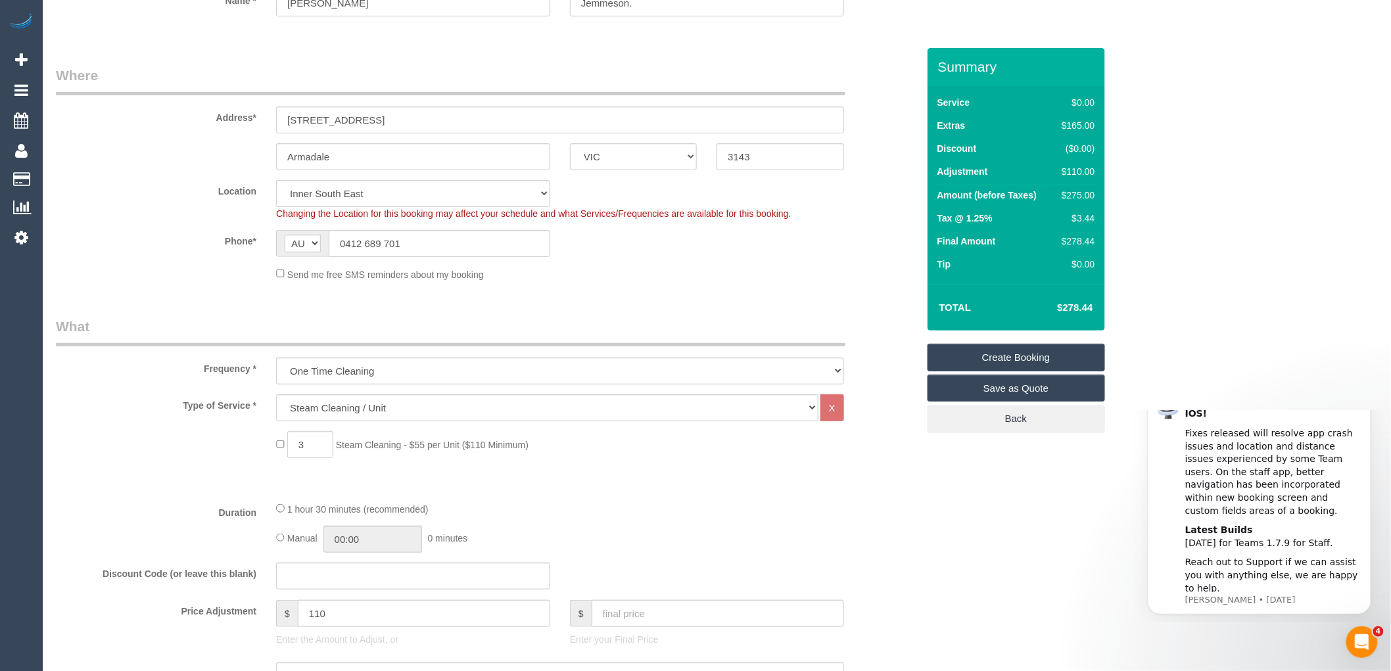
scroll to position [0, 0]
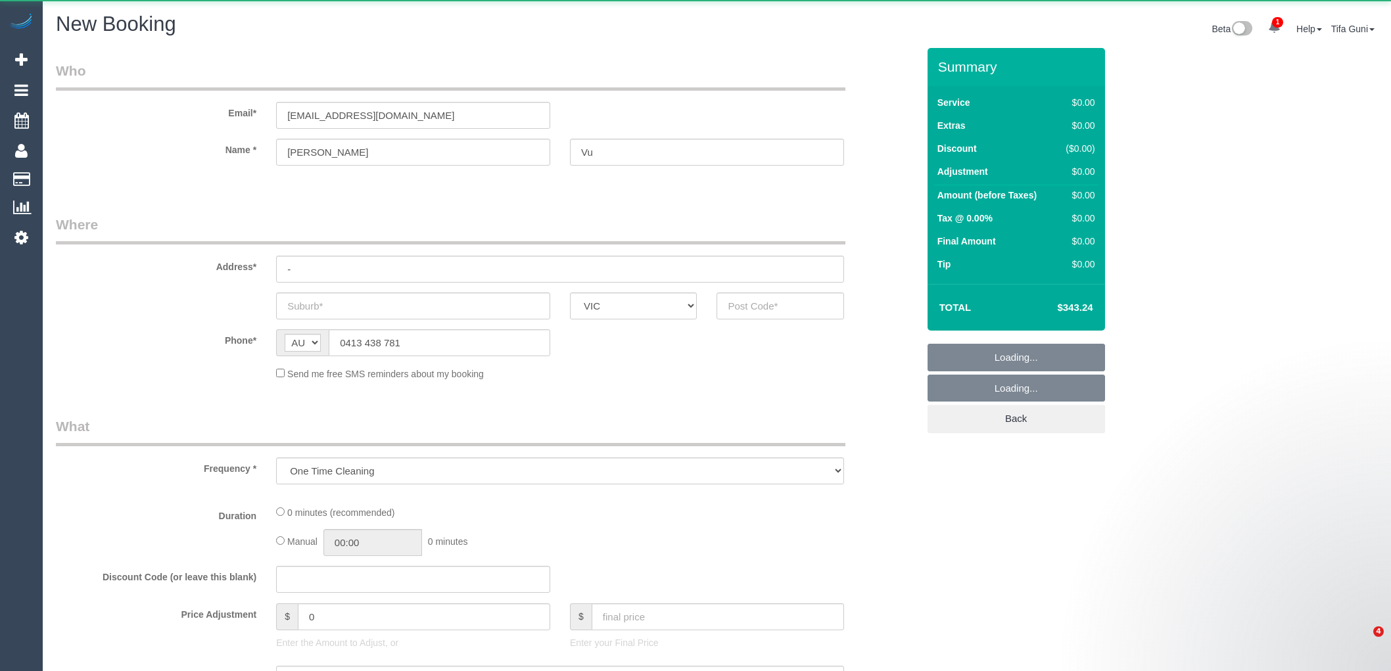
select select "VIC"
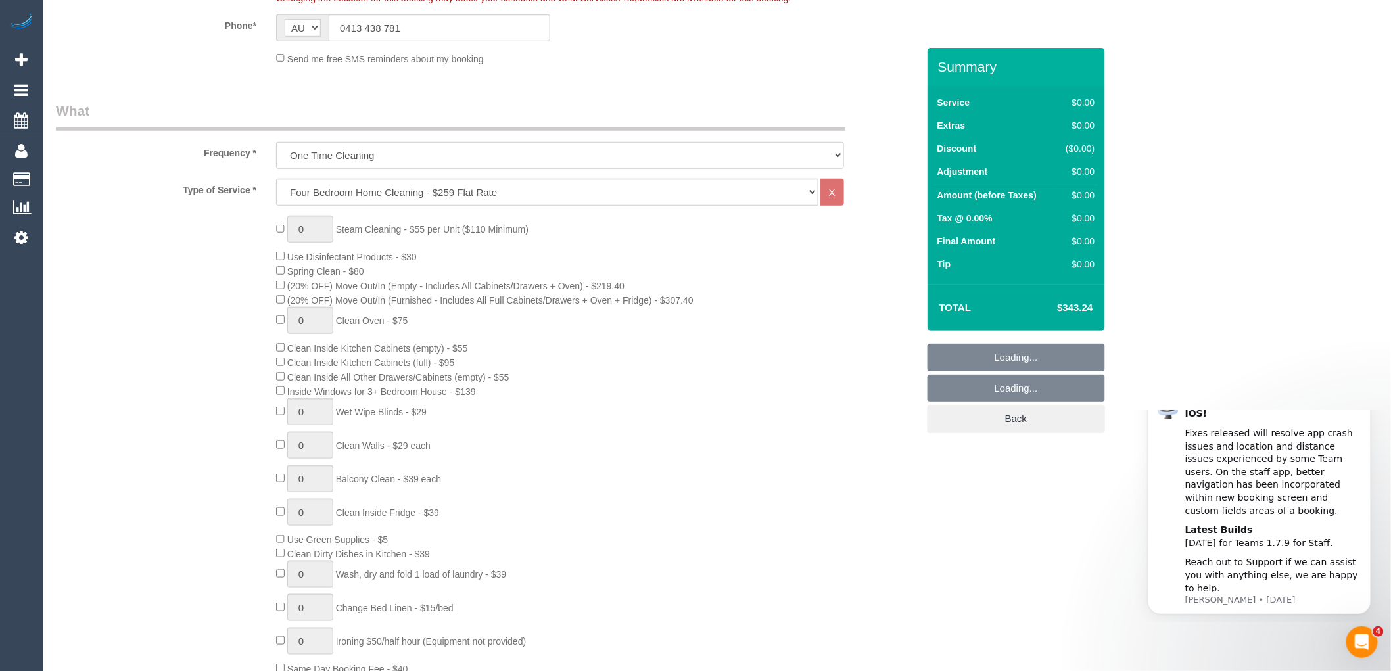
select select "object:2198"
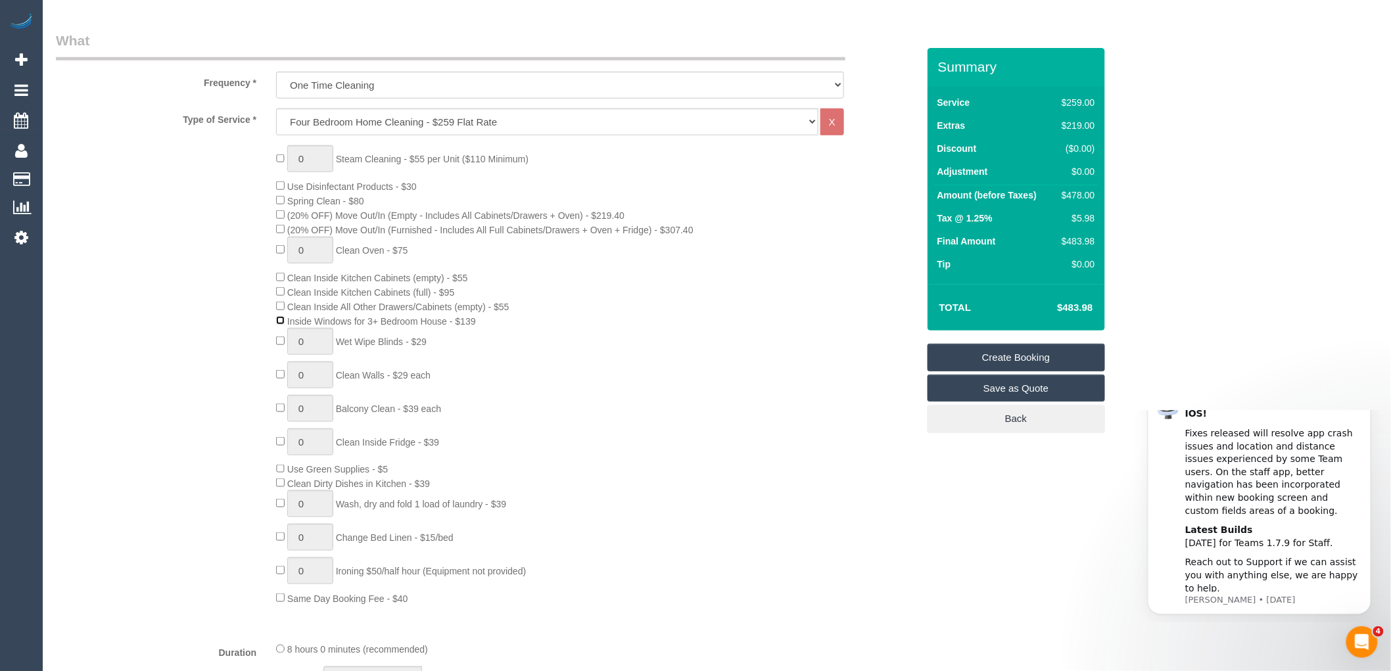
scroll to position [219, 0]
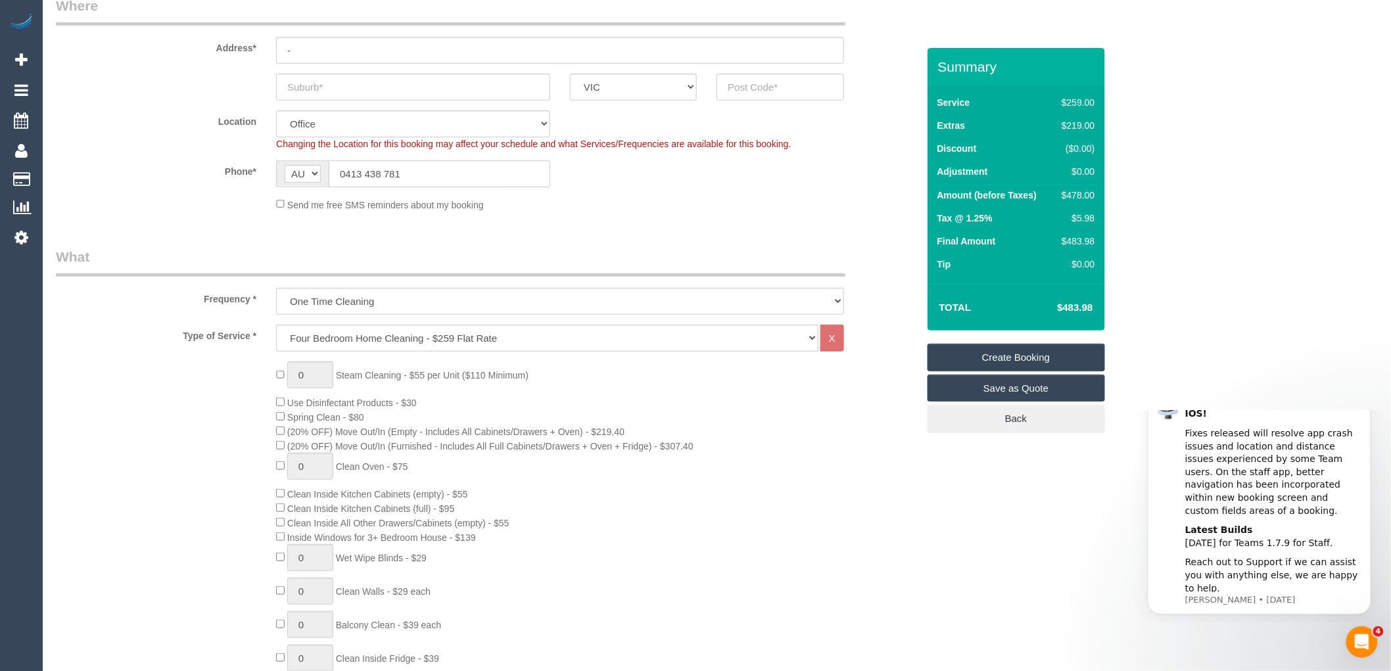
drag, startPoint x: 418, startPoint y: 174, endPoint x: 312, endPoint y: 176, distance: 105.9
click at [312, 176] on div "AF AL DZ AD AO AI AQ AG AR AM AW AU AT AZ BS BH BD BB BY BE BZ BJ BM BT BO BA B…" at bounding box center [413, 173] width 274 height 27
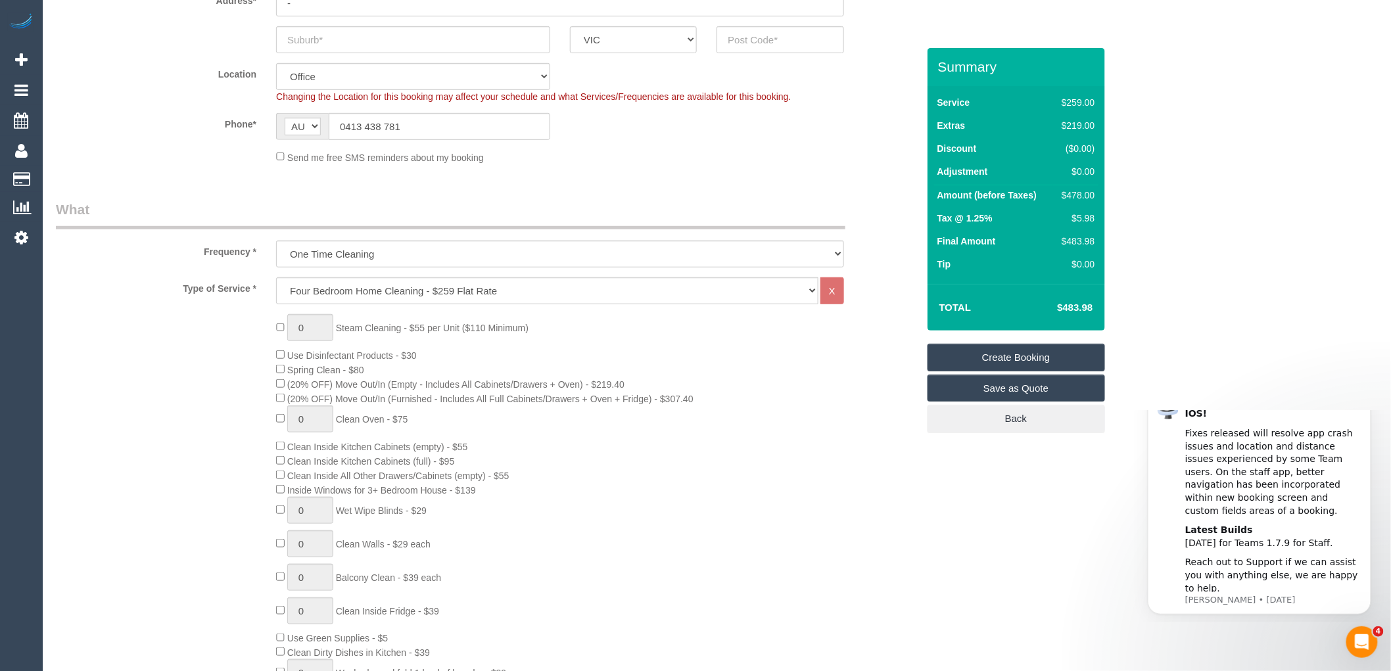
scroll to position [292, 0]
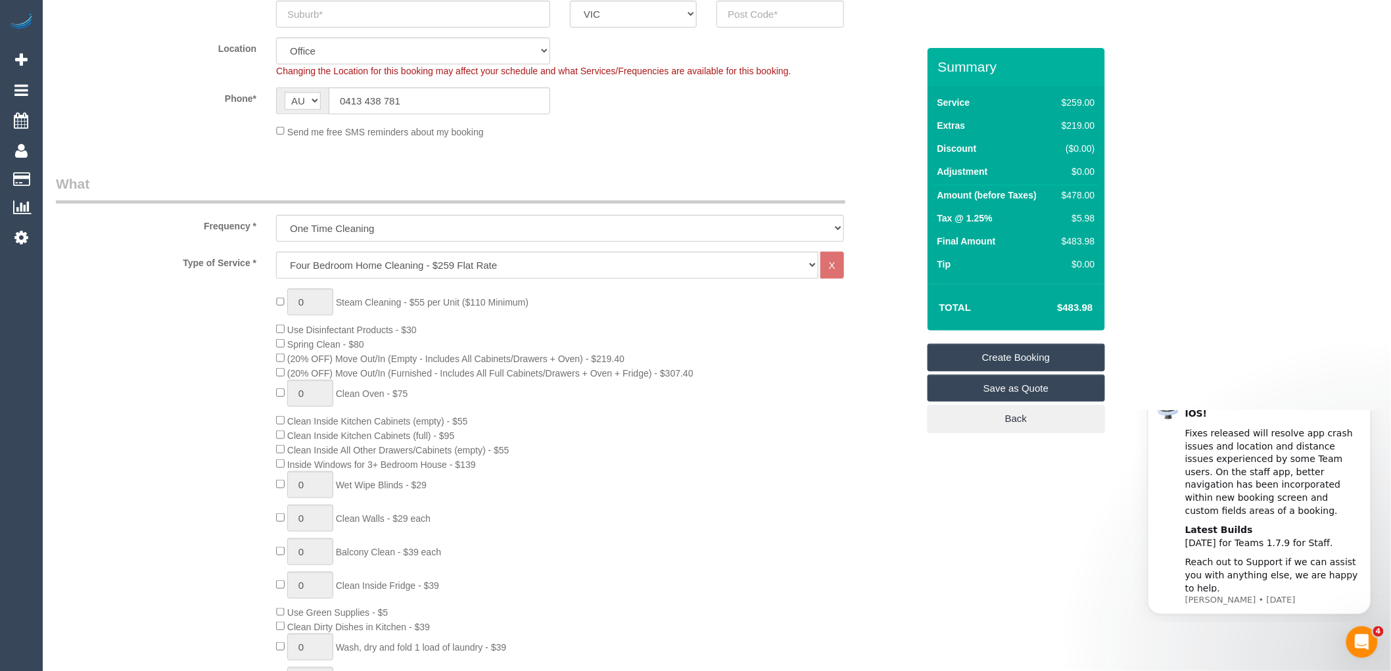
click at [1023, 390] on link "Save as Quote" at bounding box center [1015, 389] width 177 height 28
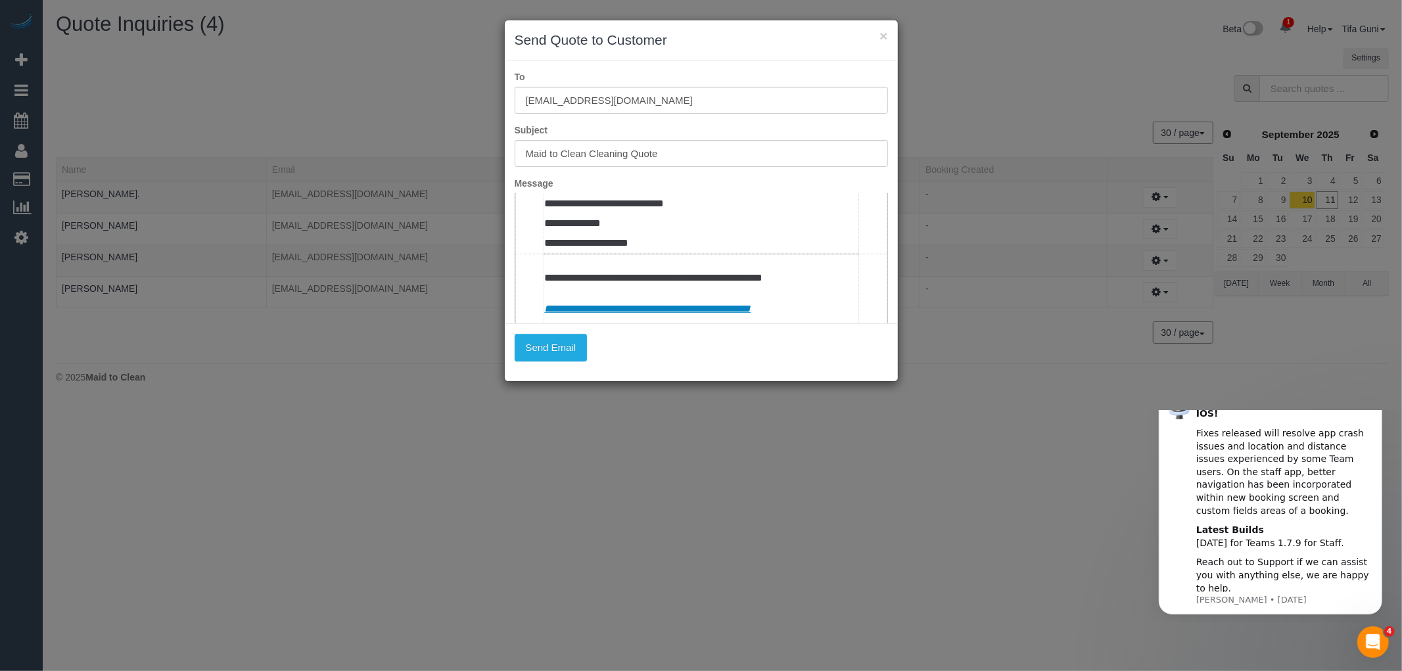
scroll to position [730, 0]
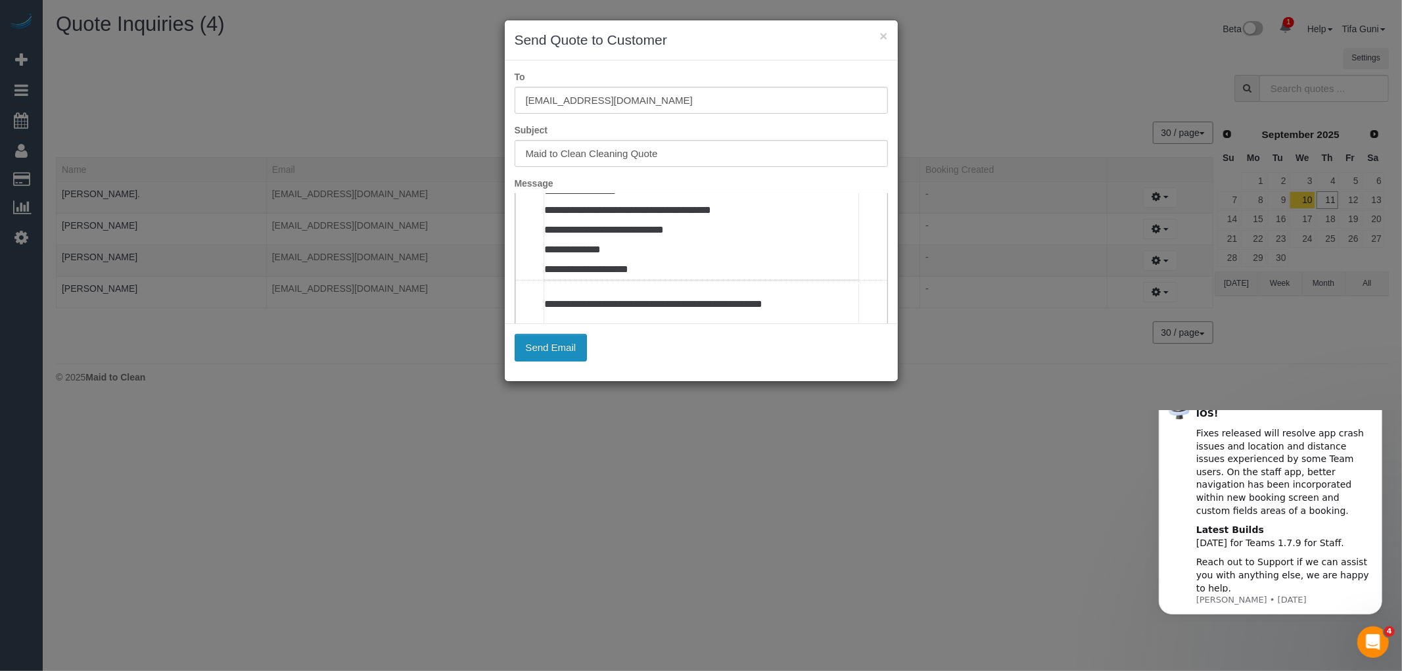
click at [537, 347] on button "Send Email" at bounding box center [551, 348] width 73 height 28
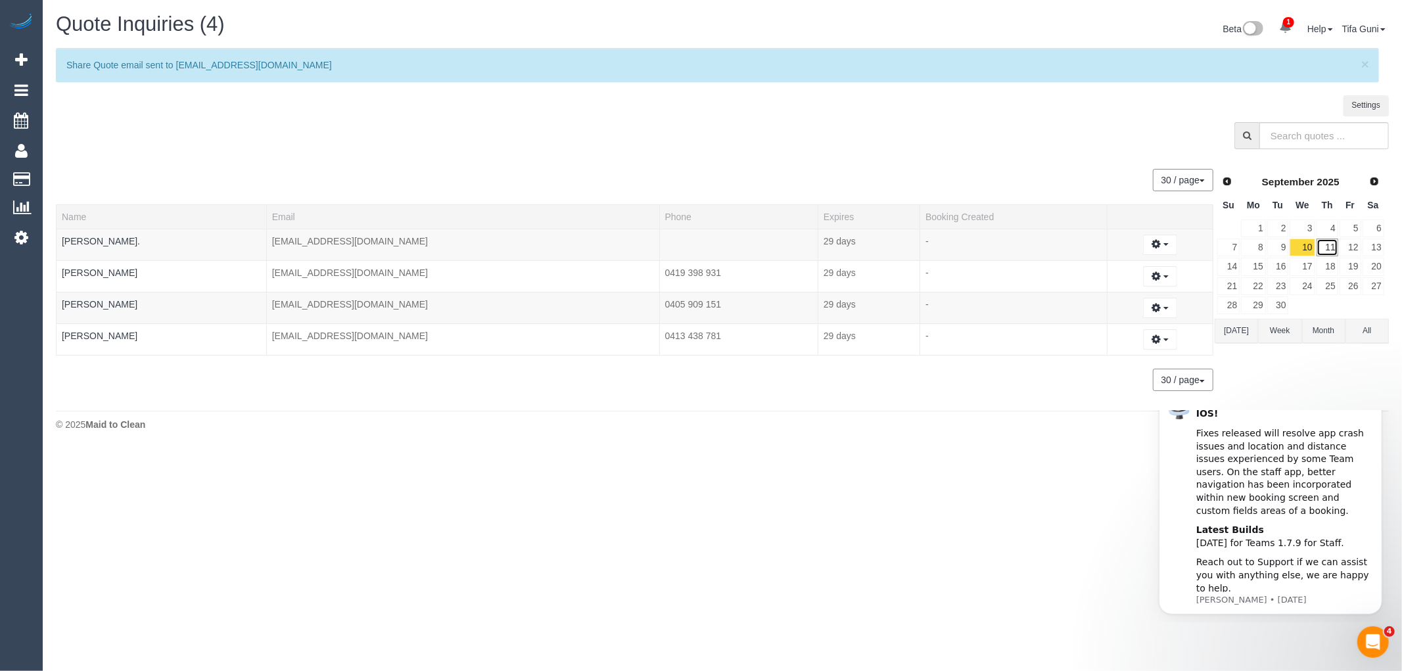
click at [1328, 248] on link "11" at bounding box center [1328, 248] width 22 height 18
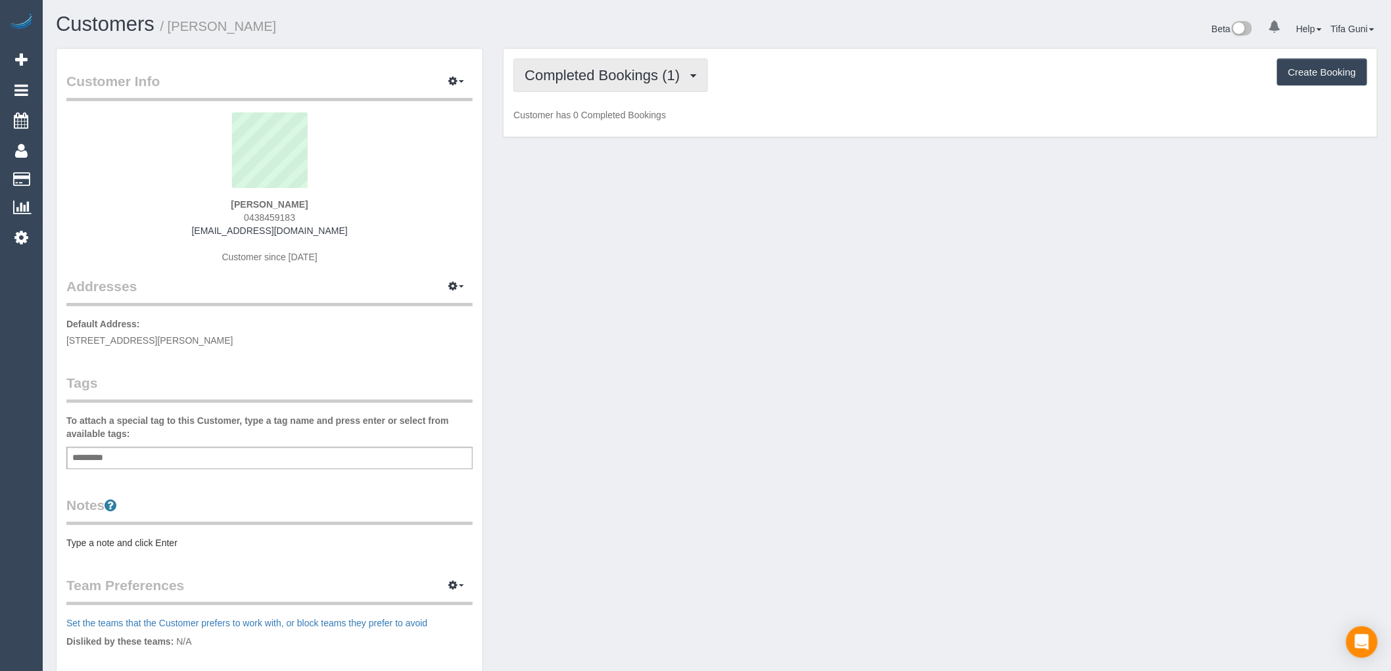
click at [652, 73] on span "Completed Bookings (1)" at bounding box center [606, 75] width 162 height 16
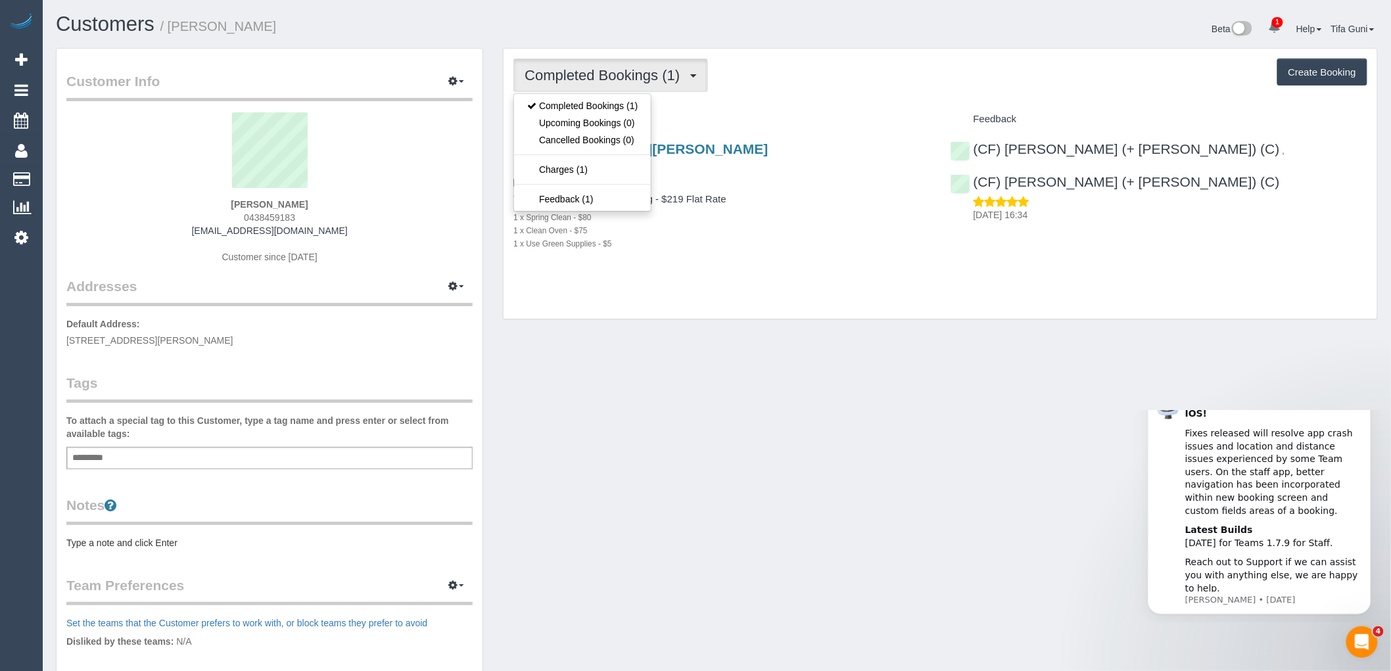
click at [711, 113] on div "Service" at bounding box center [722, 119] width 436 height 22
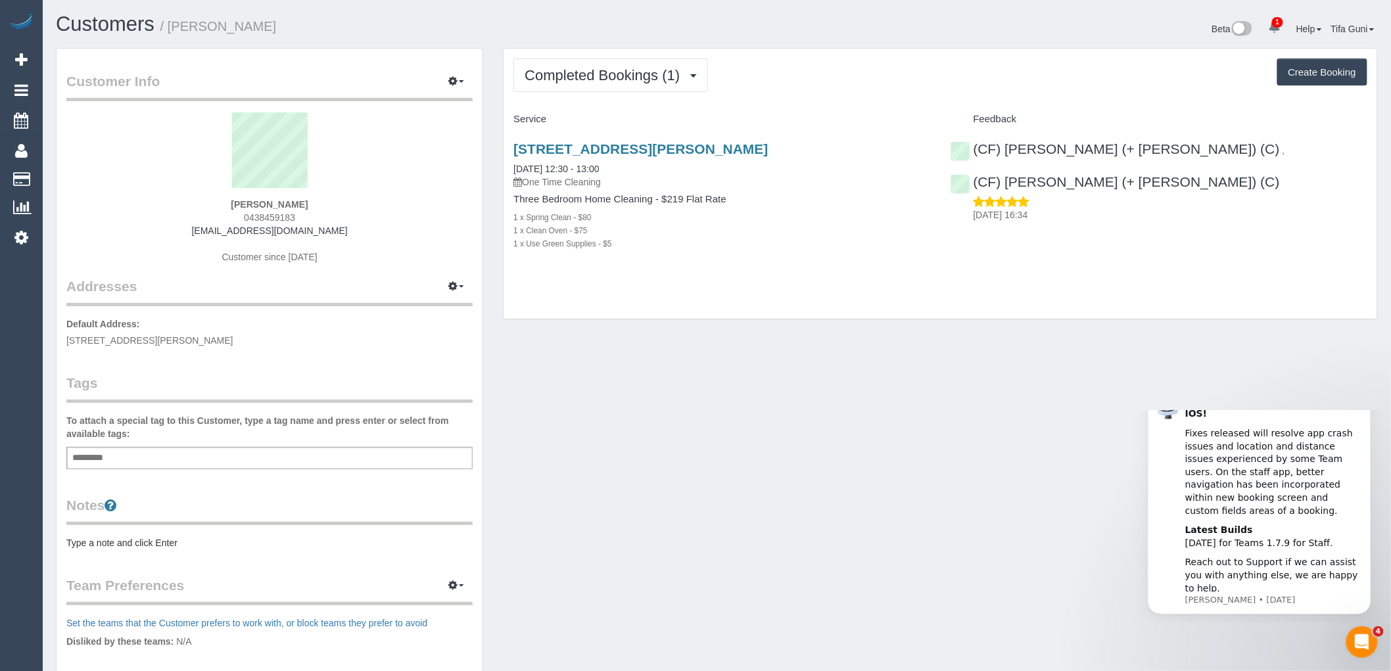
click at [1318, 66] on button "Create Booking" at bounding box center [1322, 73] width 90 height 28
select select "VIC"
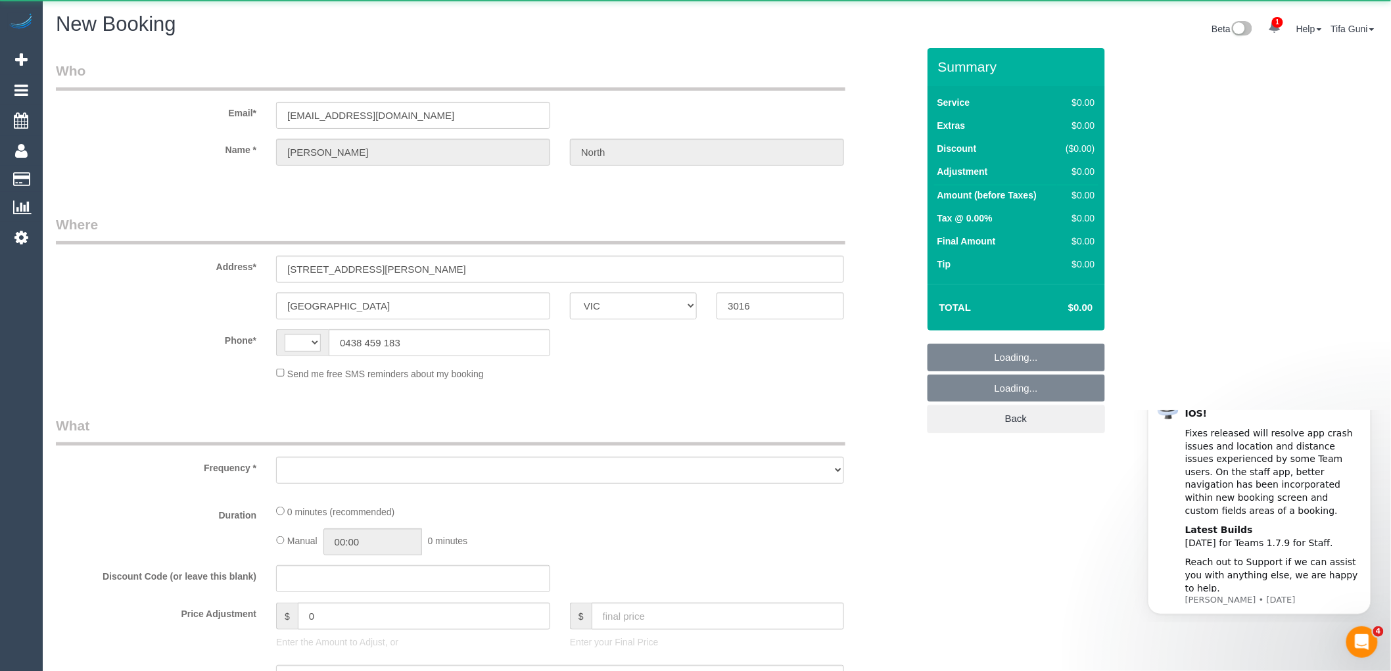
select select "string:AU"
select select "object:1020"
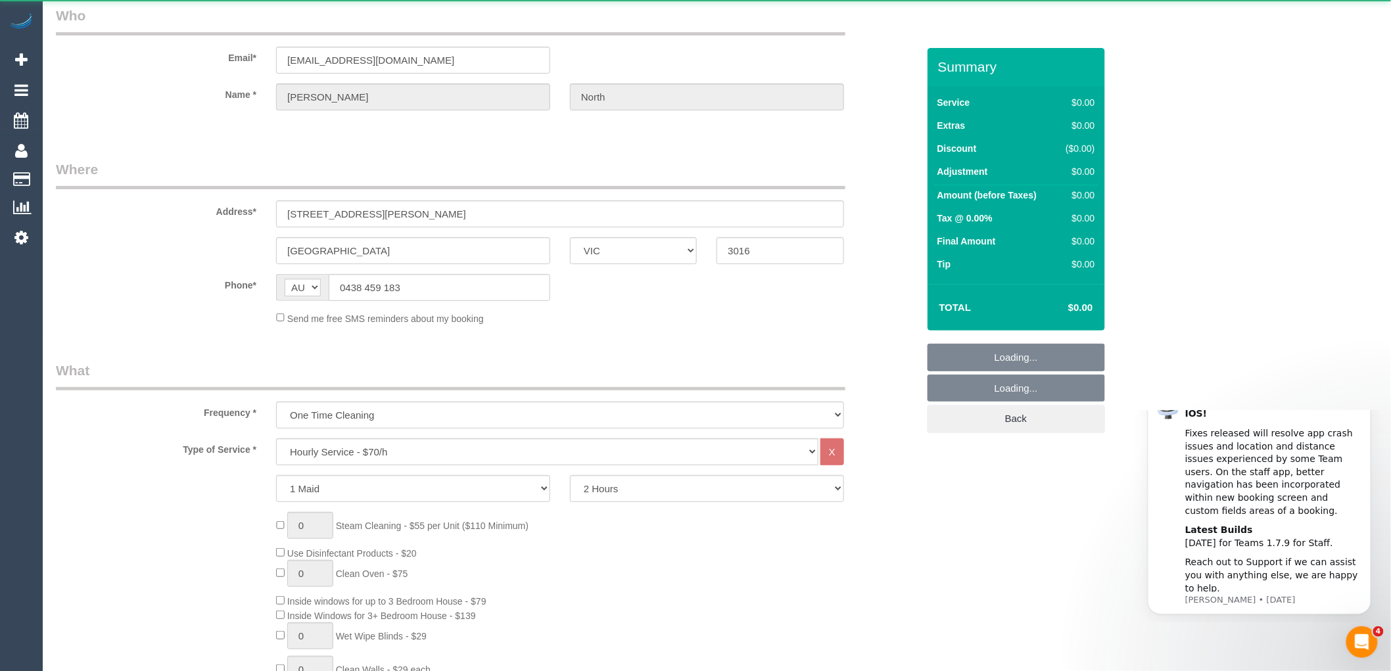
select select "string:stripe-pm_1RxdHC2GScqysDRV3AhtMM5K"
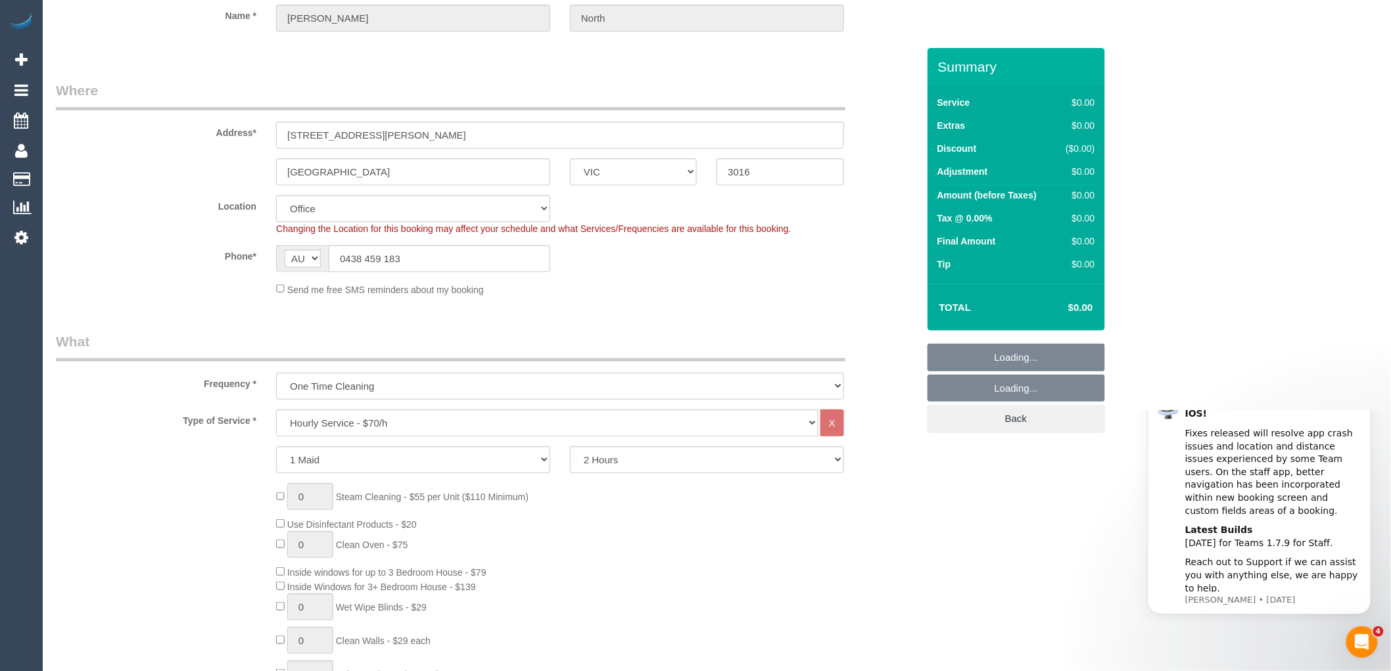
select select "object:2328"
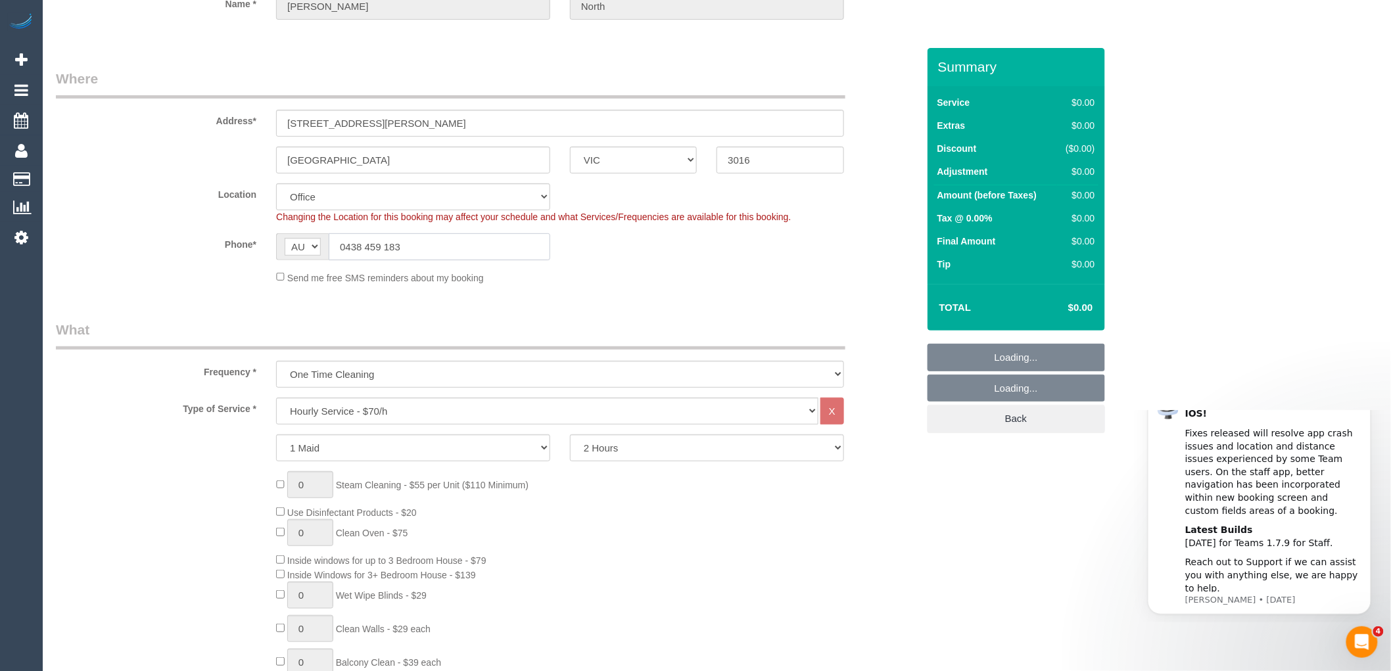
select select "65"
drag, startPoint x: 415, startPoint y: 241, endPoint x: 289, endPoint y: 241, distance: 125.5
click at [289, 241] on div "AF AL DZ AD AO AI AQ AG AR AM AW AU AT AZ BS BH BD BB BY BE BZ BJ BM BT BO BA B…" at bounding box center [413, 246] width 274 height 27
select select "object:2333"
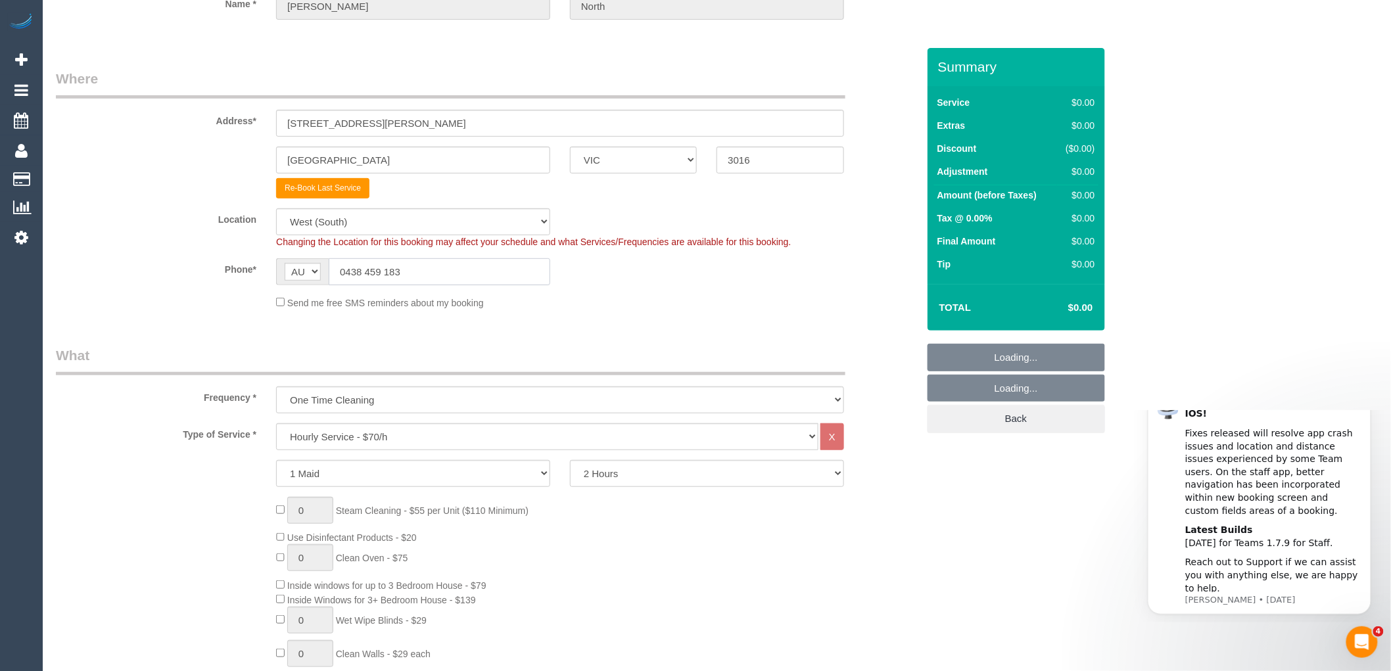
drag, startPoint x: 364, startPoint y: 246, endPoint x: 350, endPoint y: 285, distance: 40.5
click at [350, 285] on input "0438 459 183" at bounding box center [440, 271] width 222 height 27
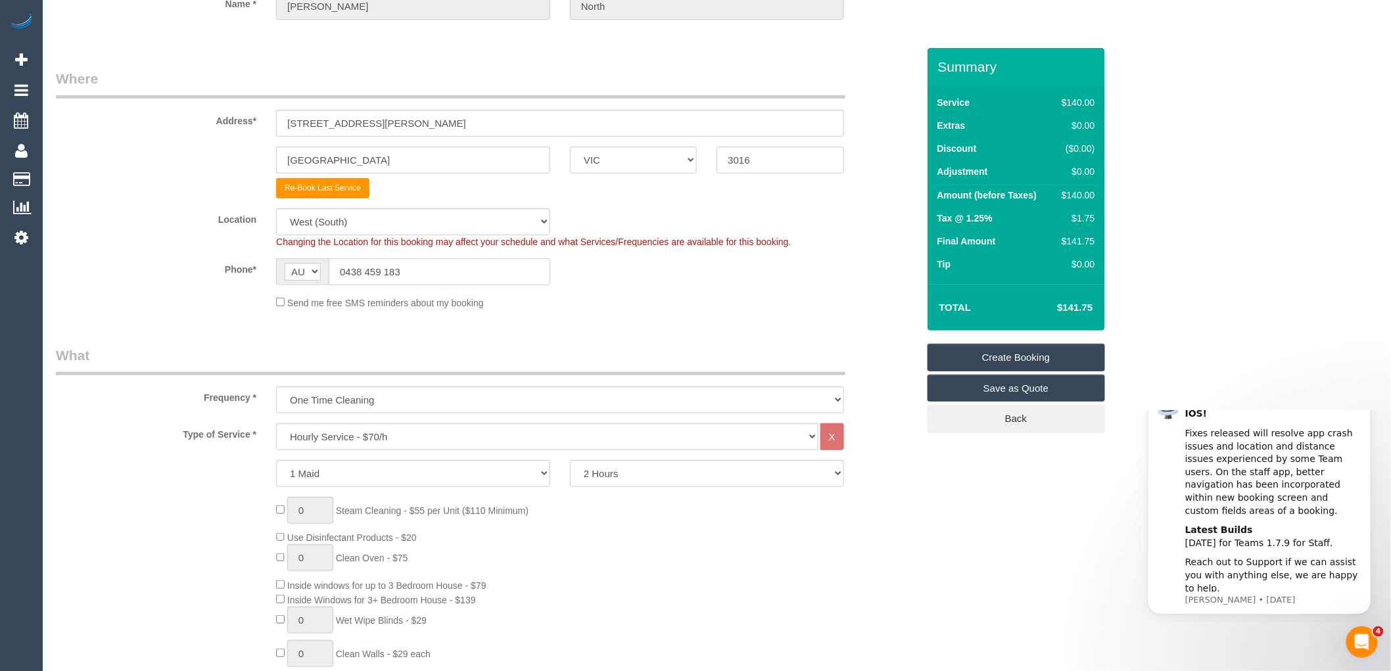
drag, startPoint x: 373, startPoint y: 273, endPoint x: 320, endPoint y: 273, distance: 52.6
click at [320, 273] on div "AF AL DZ AD AO AI AQ AG AR AM AW AU AT AZ BS BH BD BB BY BE BZ BJ BM BT BO BA B…" at bounding box center [413, 271] width 274 height 27
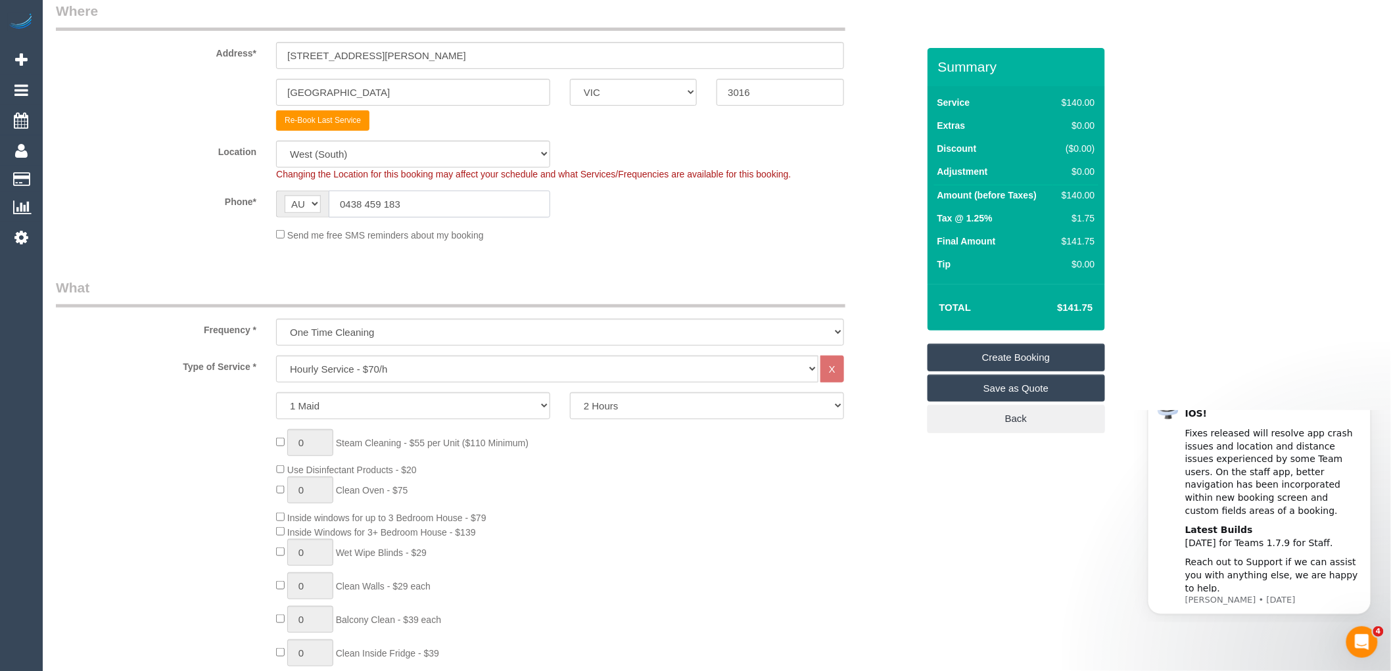
scroll to position [219, 0]
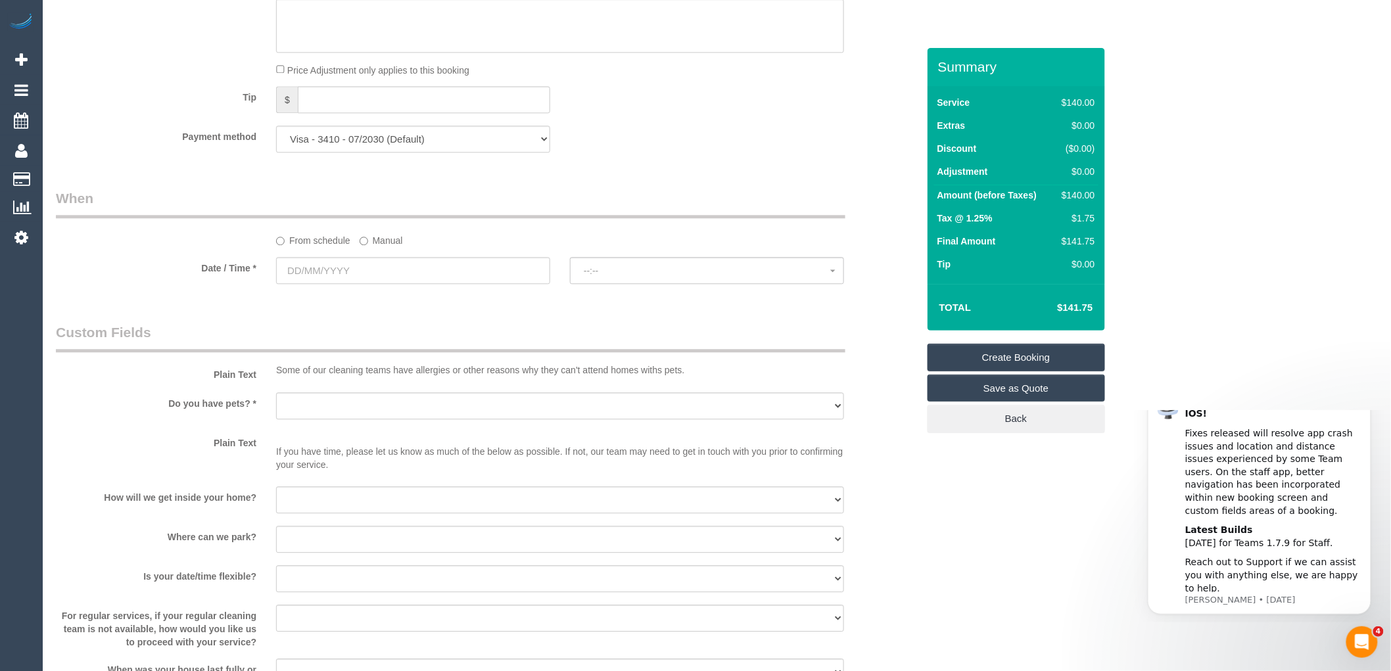
scroll to position [1241, 0]
